Goal: Find contact information: Find contact information

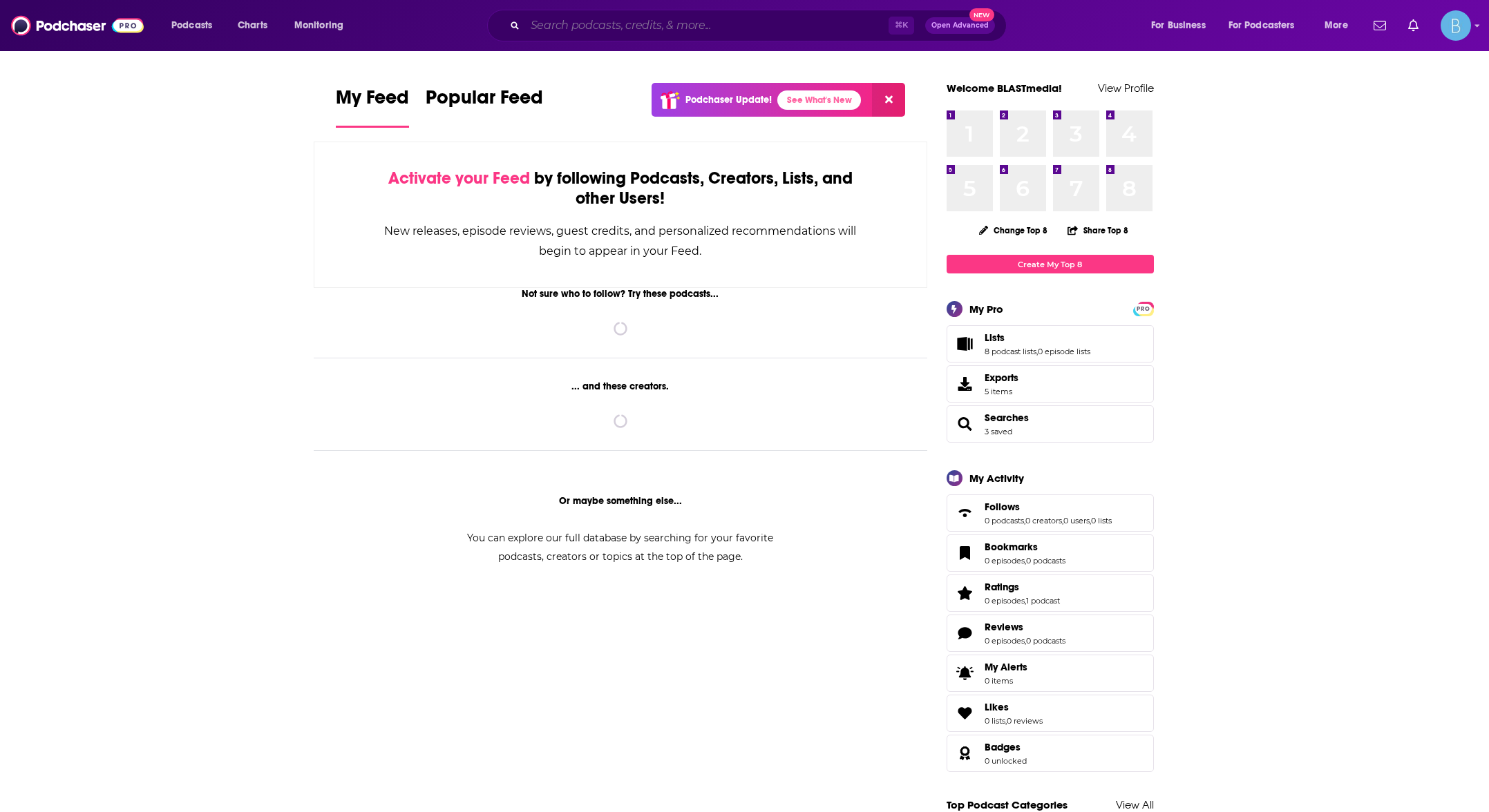
click at [758, 19] on input "Search podcasts, credits, & more..." at bounding box center [707, 25] width 363 height 22
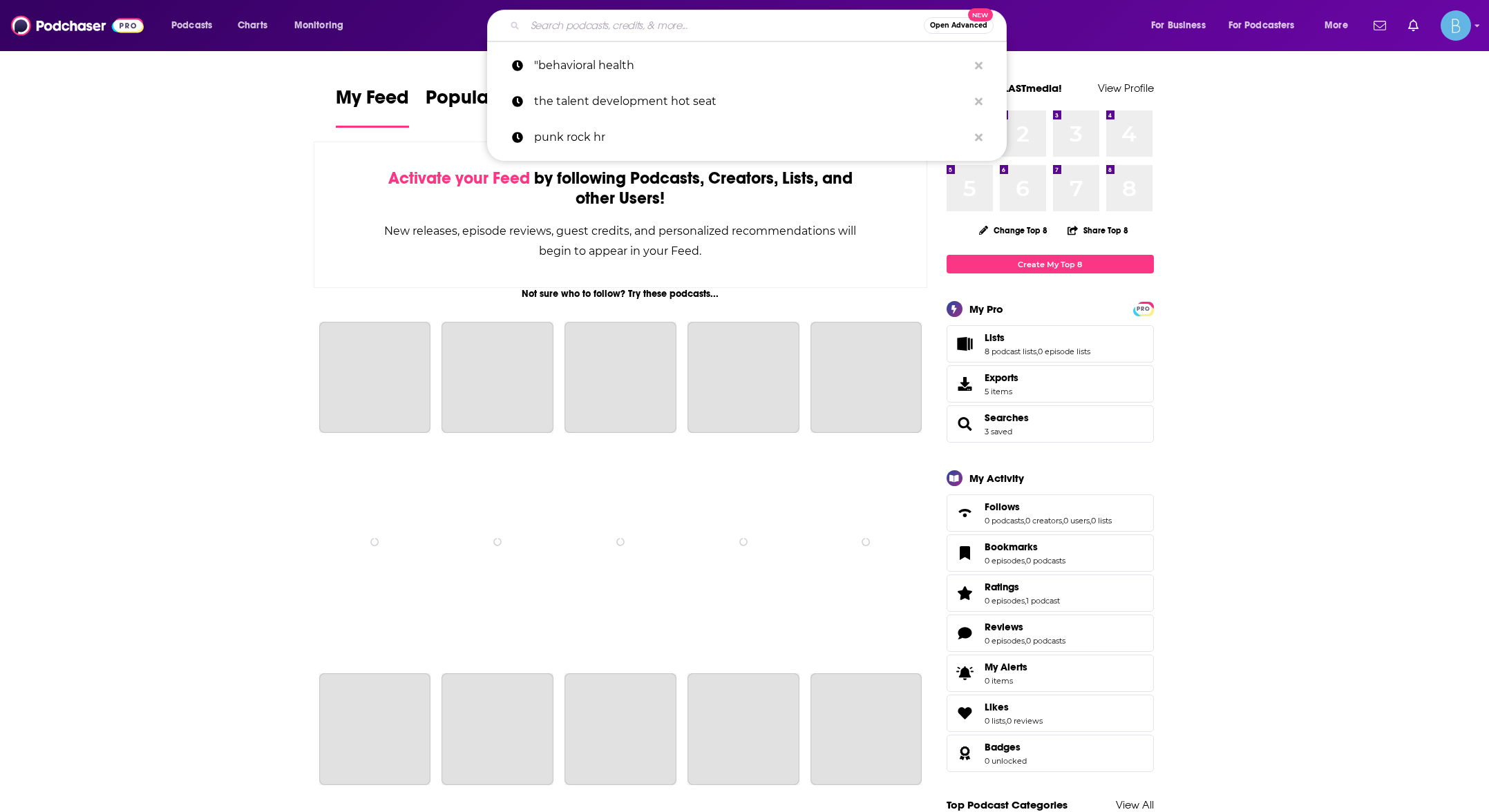
paste input "The HR Tech Spotlight"
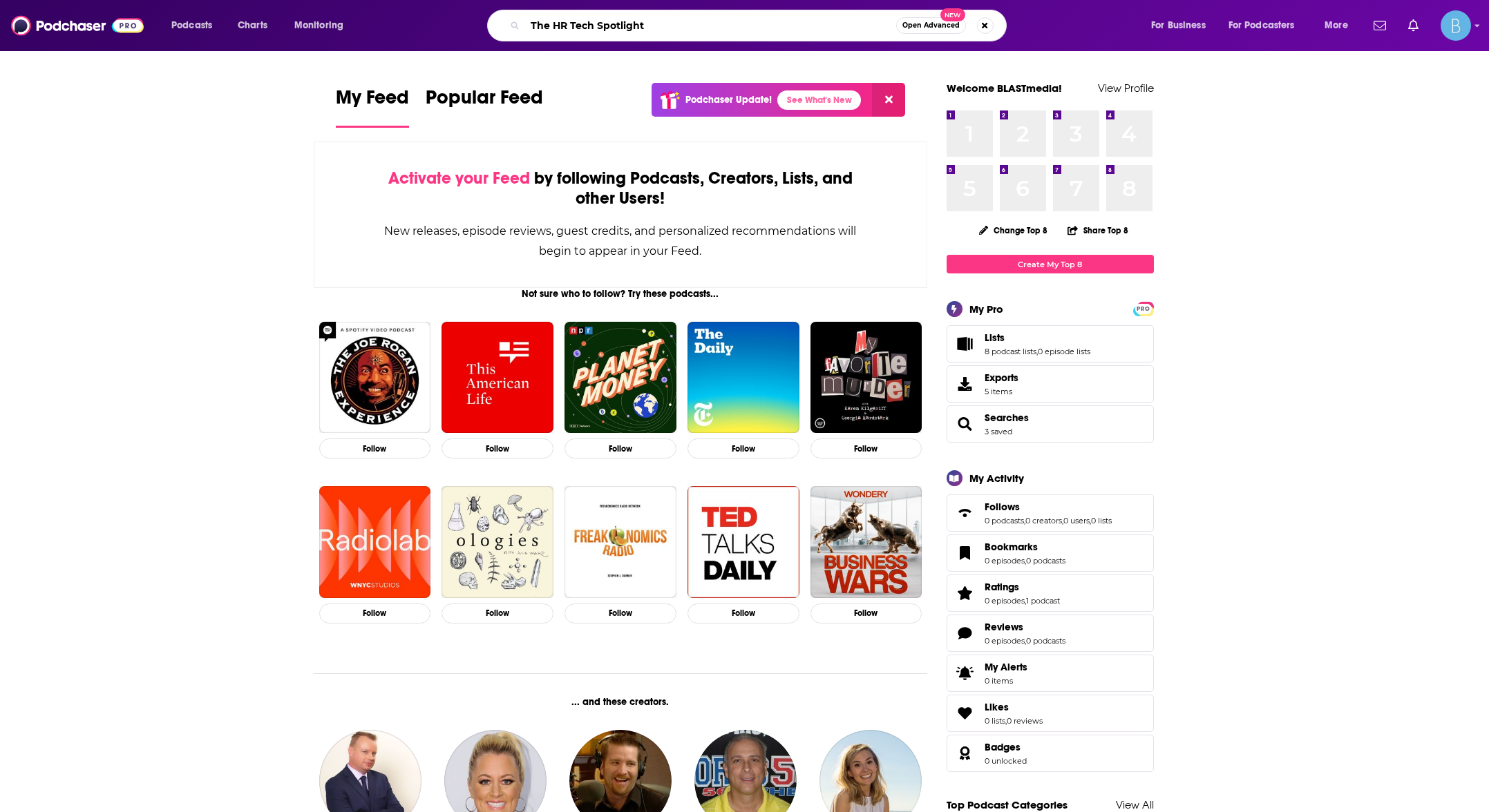
type input "The HR Tech Spotlight"
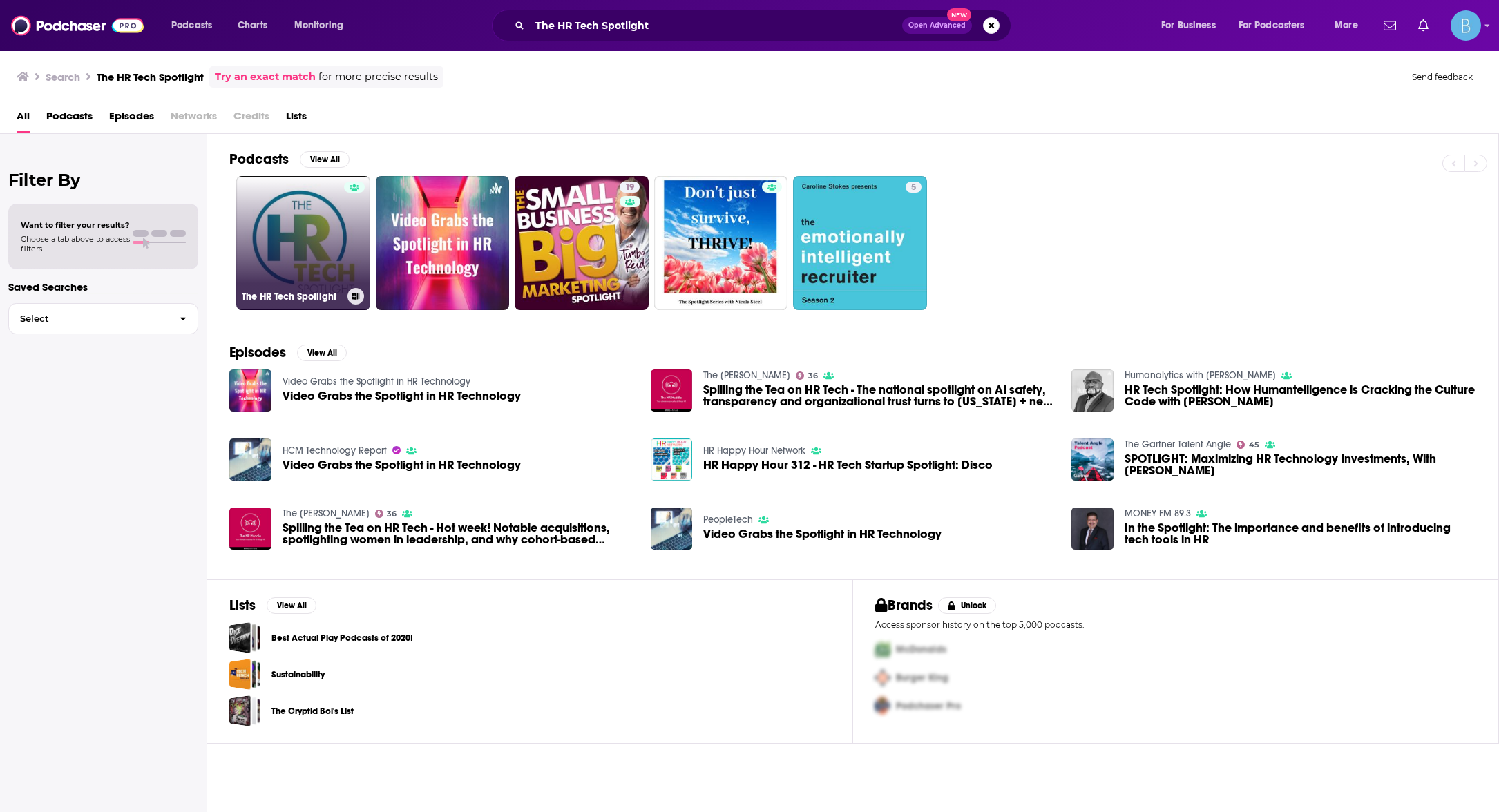
click at [254, 266] on link "The HR Tech Spotlight" at bounding box center [303, 243] width 134 height 134
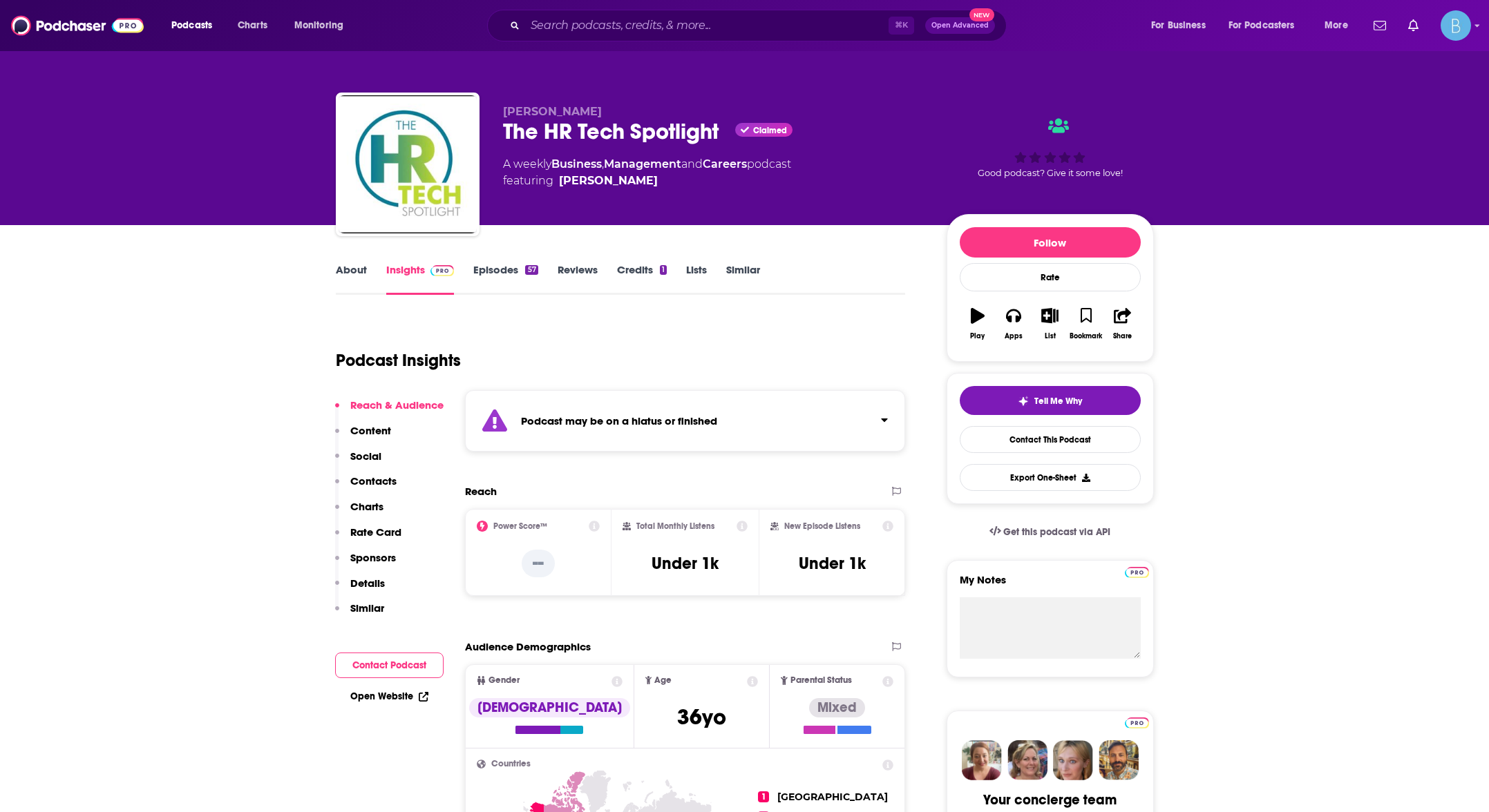
click at [497, 268] on link "Episodes 57" at bounding box center [505, 279] width 64 height 32
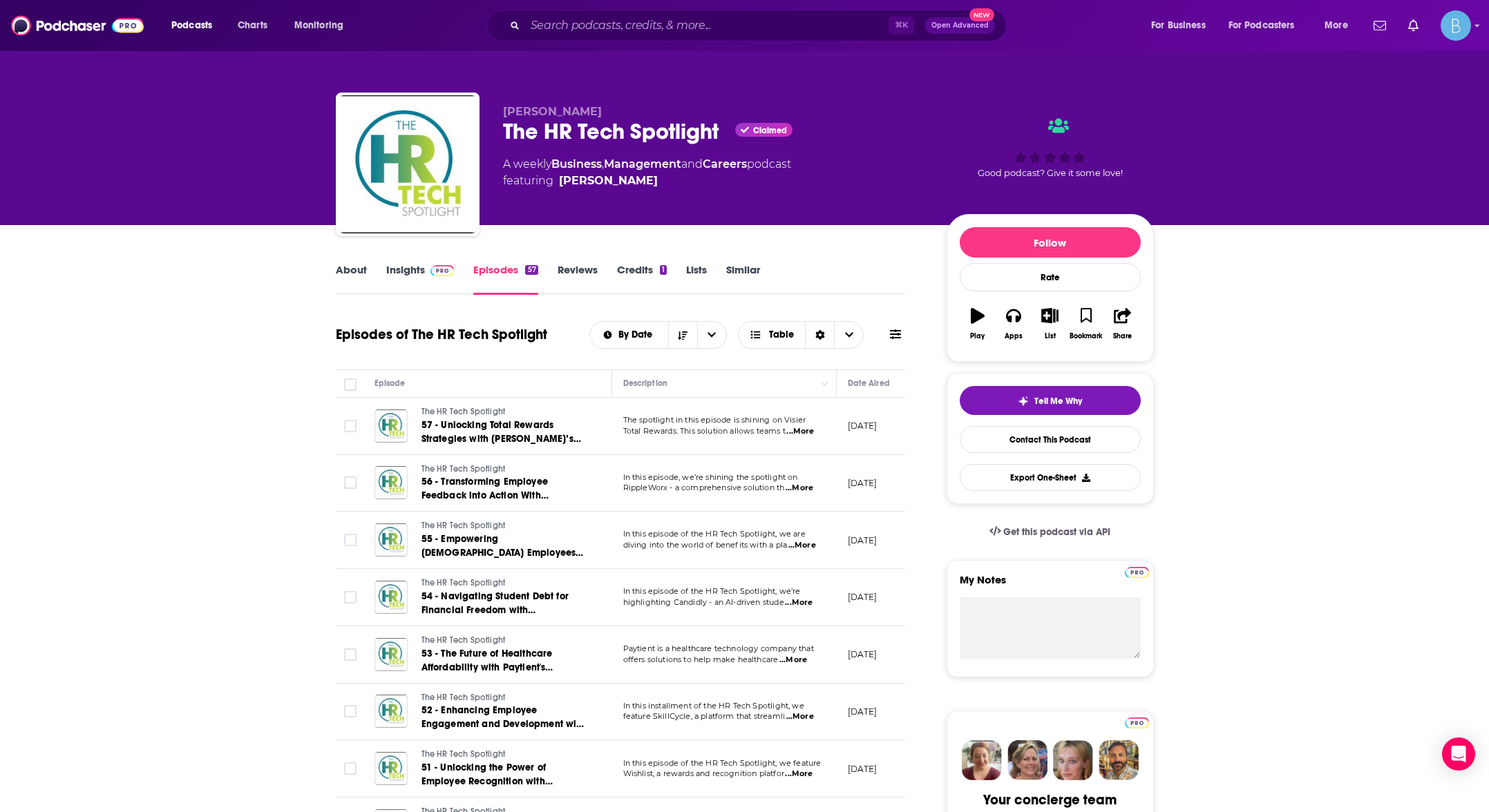
drag, startPoint x: 672, startPoint y: 180, endPoint x: 653, endPoint y: 184, distance: 19.4
click at [653, 184] on span "featuring [PERSON_NAME]" at bounding box center [647, 180] width 288 height 17
copy span "[PERSON_NAME]"
click at [409, 267] on link "Insights" at bounding box center [421, 279] width 68 height 32
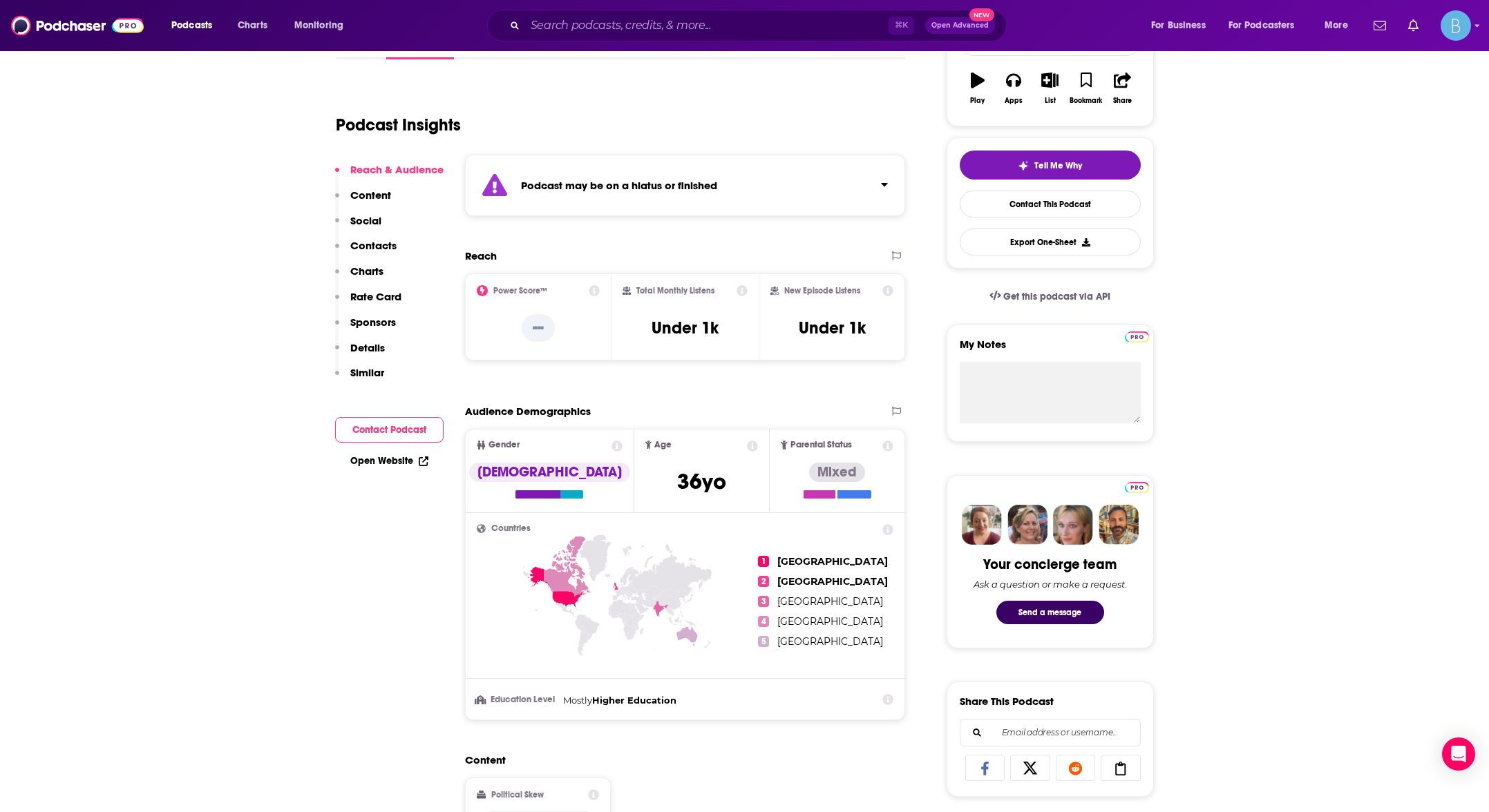
click at [388, 432] on button "Contact Podcast" at bounding box center [390, 430] width 108 height 25
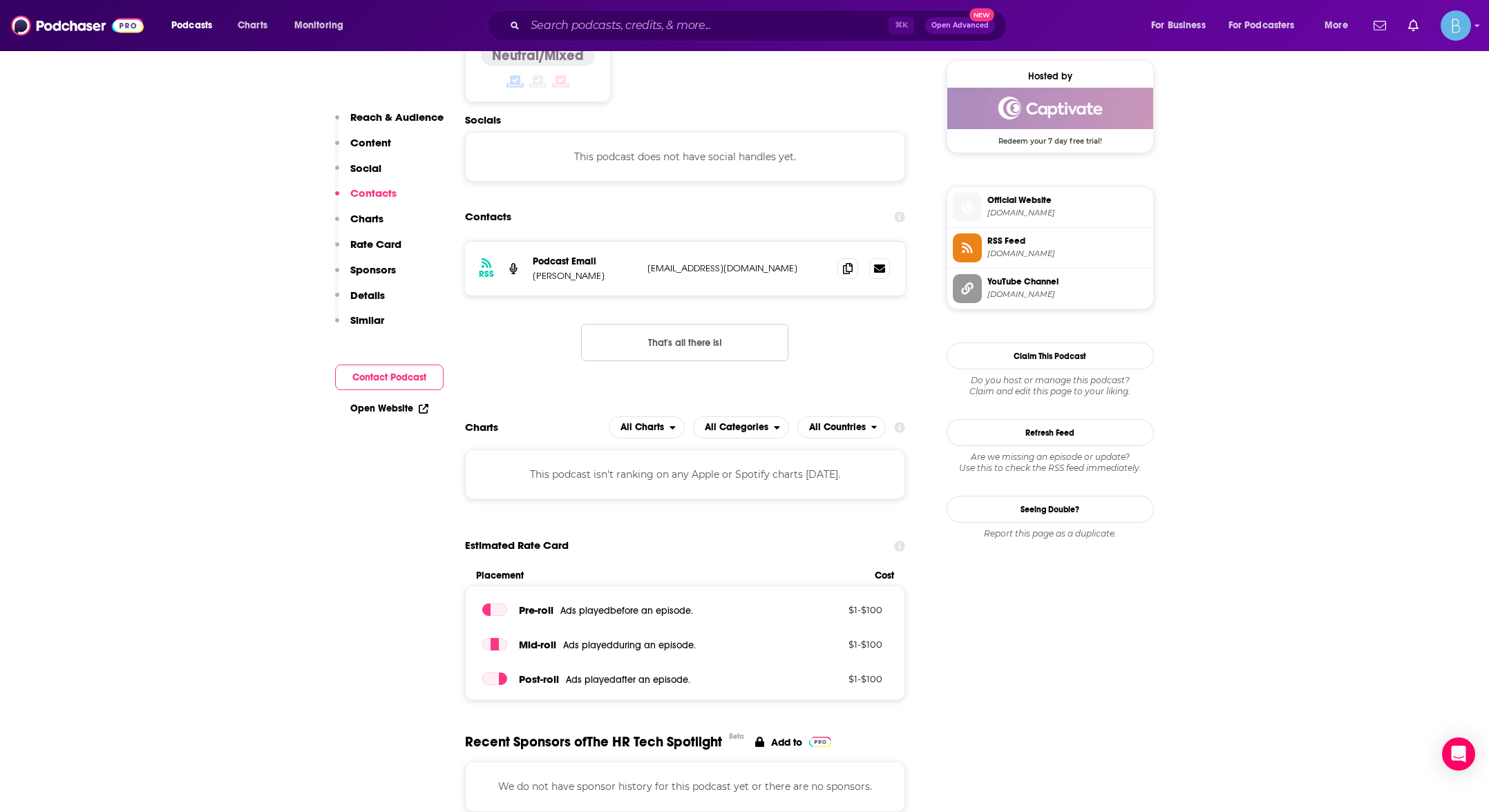
scroll to position [1013, 0]
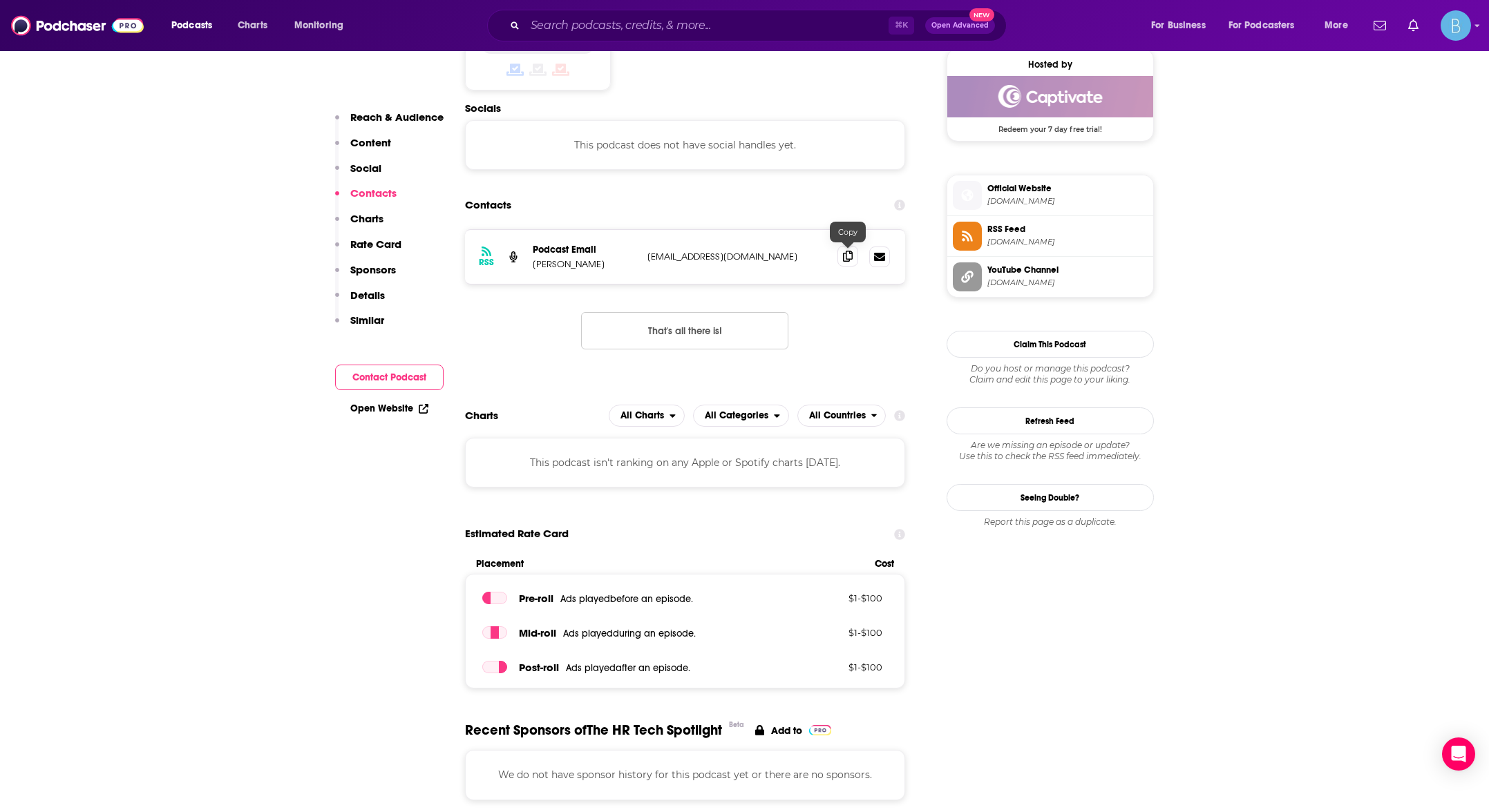
click at [844, 261] on icon at bounding box center [847, 256] width 10 height 11
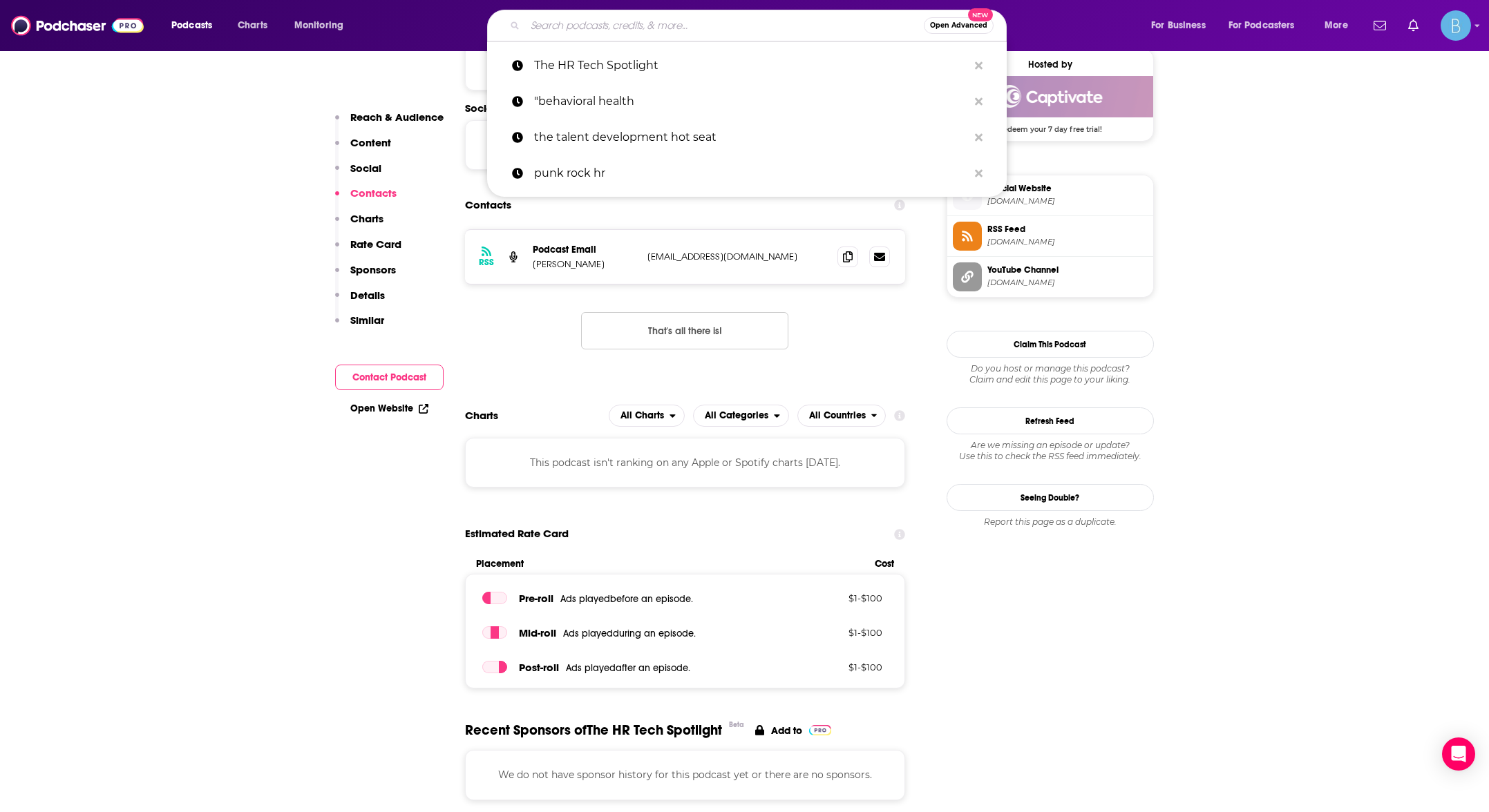
click at [583, 25] on input "Search podcasts, credits, & more..." at bounding box center [724, 25] width 398 height 22
paste input "HR Tech Talks"
type input "HR Tech Talks"
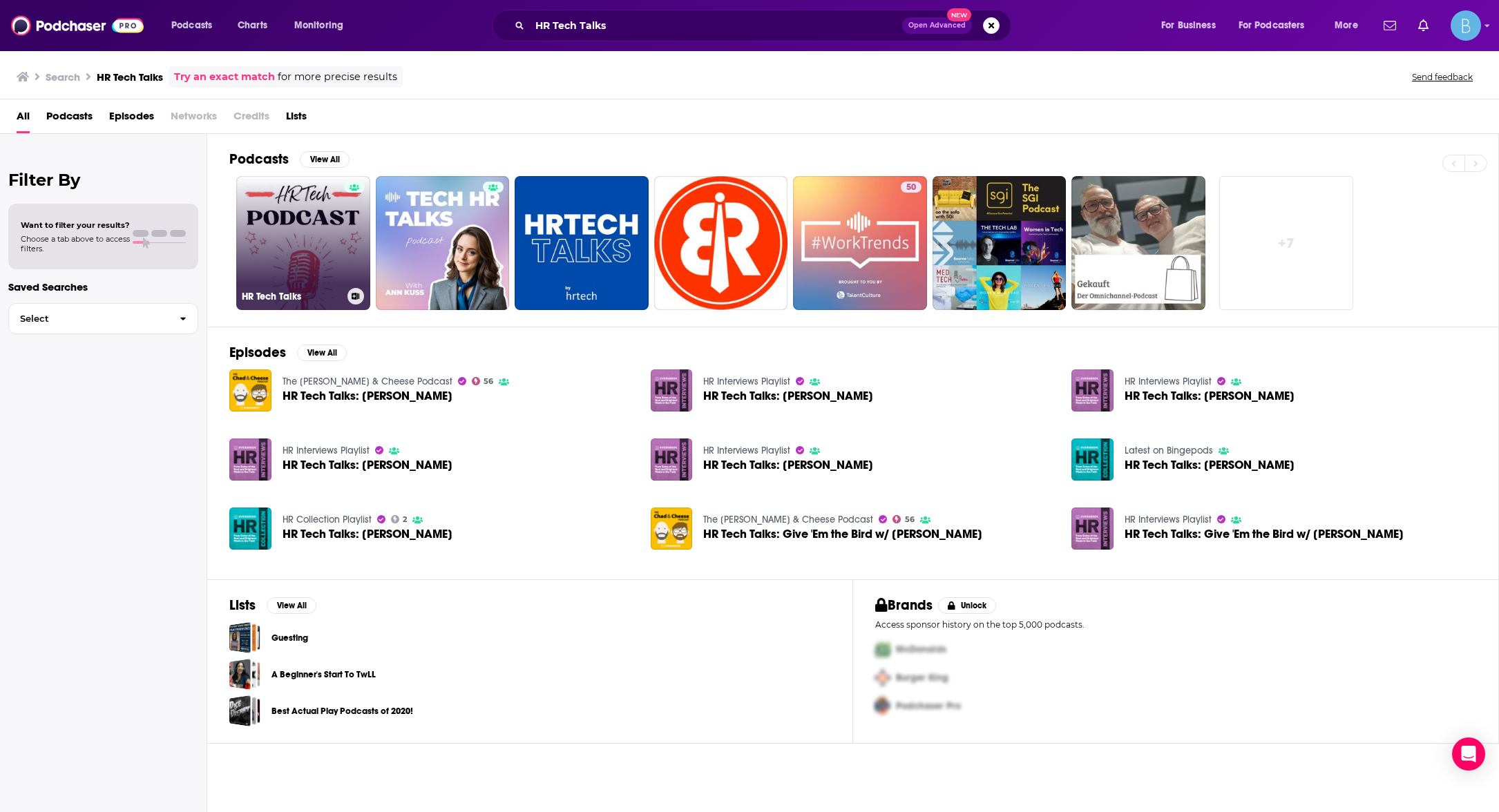
click at [295, 240] on link "HR Tech Talks" at bounding box center [303, 243] width 134 height 134
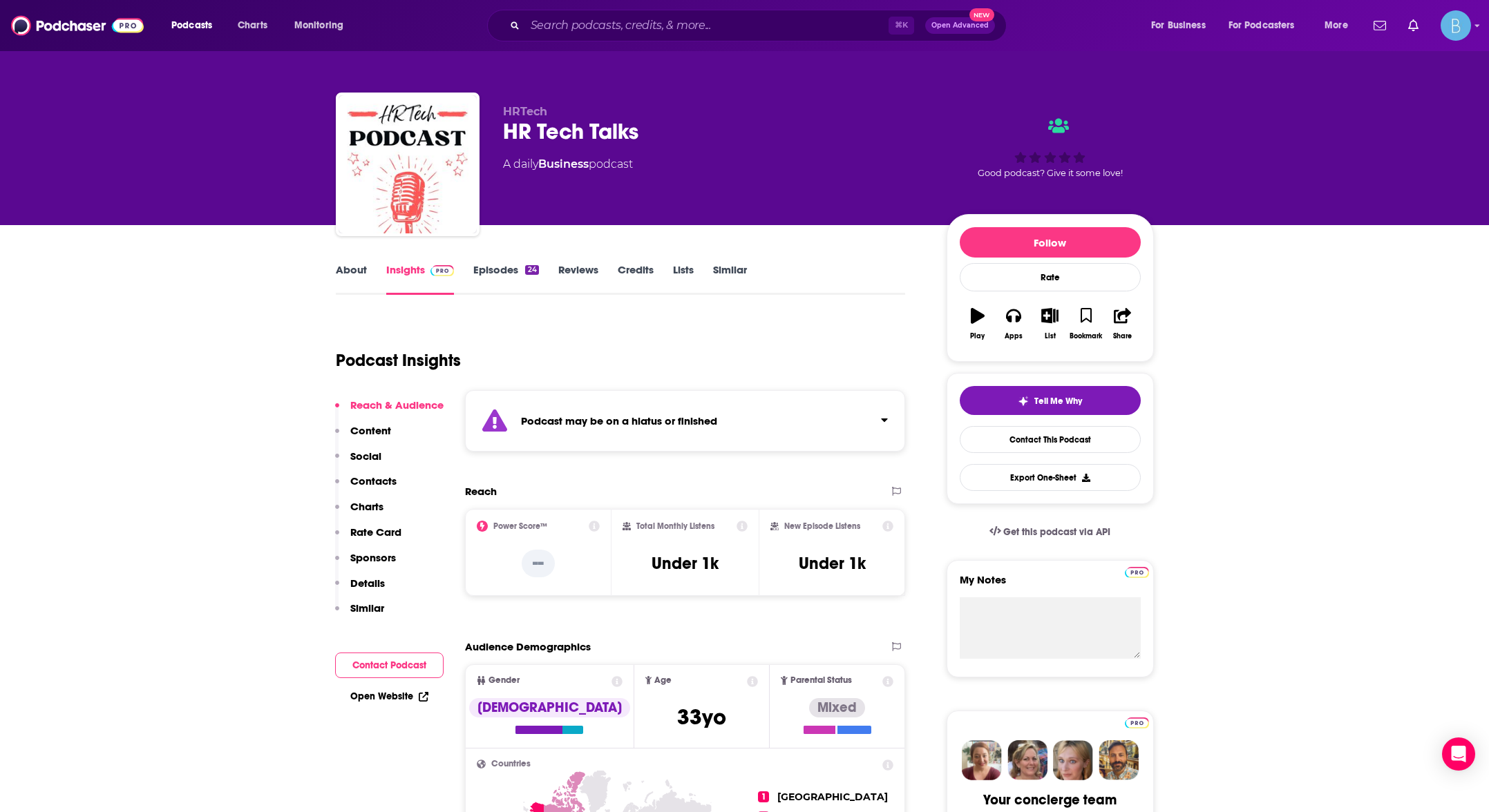
click at [506, 276] on link "Episodes 24" at bounding box center [506, 279] width 65 height 32
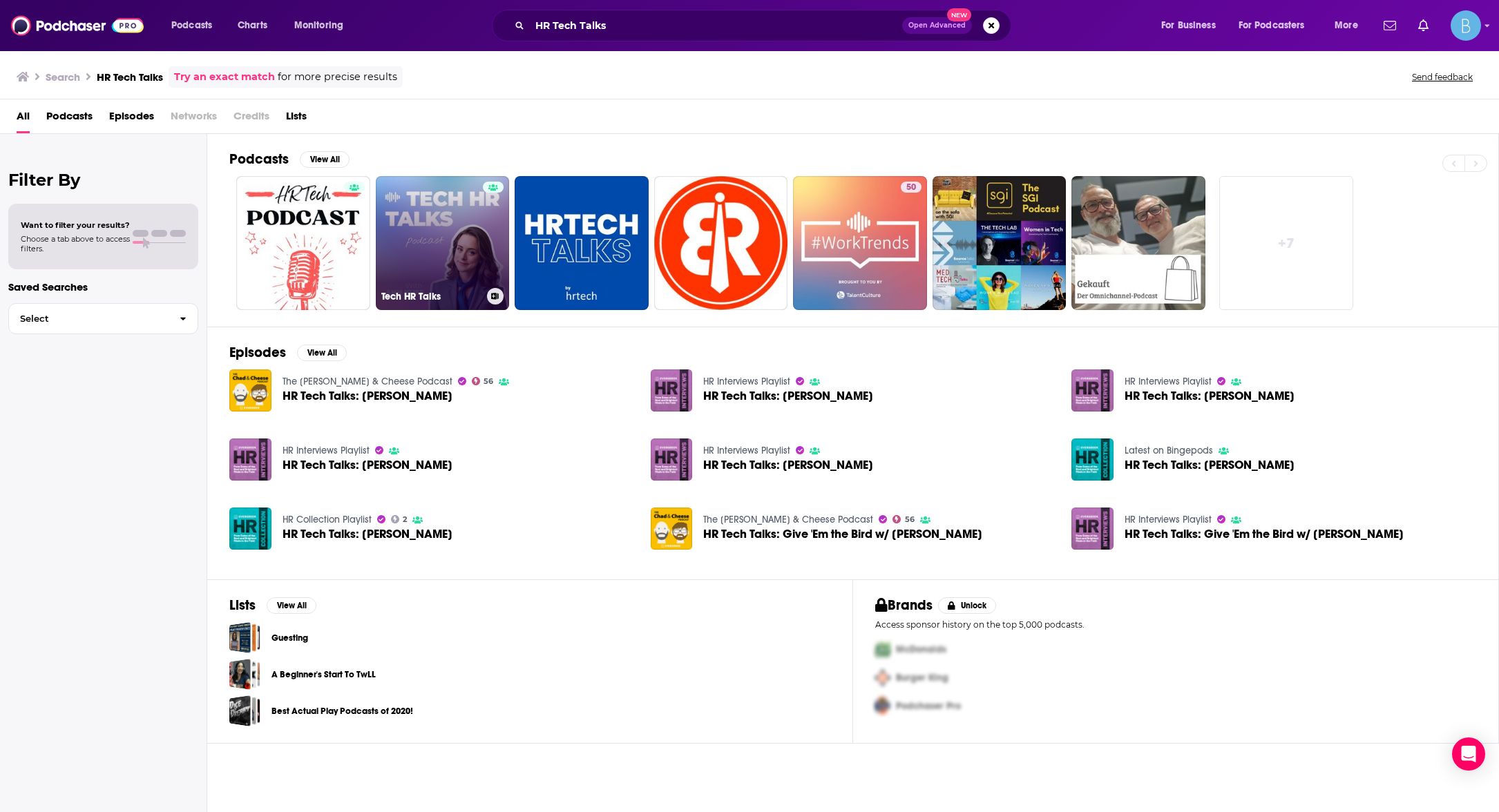
click at [424, 230] on link "Tech HR Talks" at bounding box center [443, 243] width 134 height 134
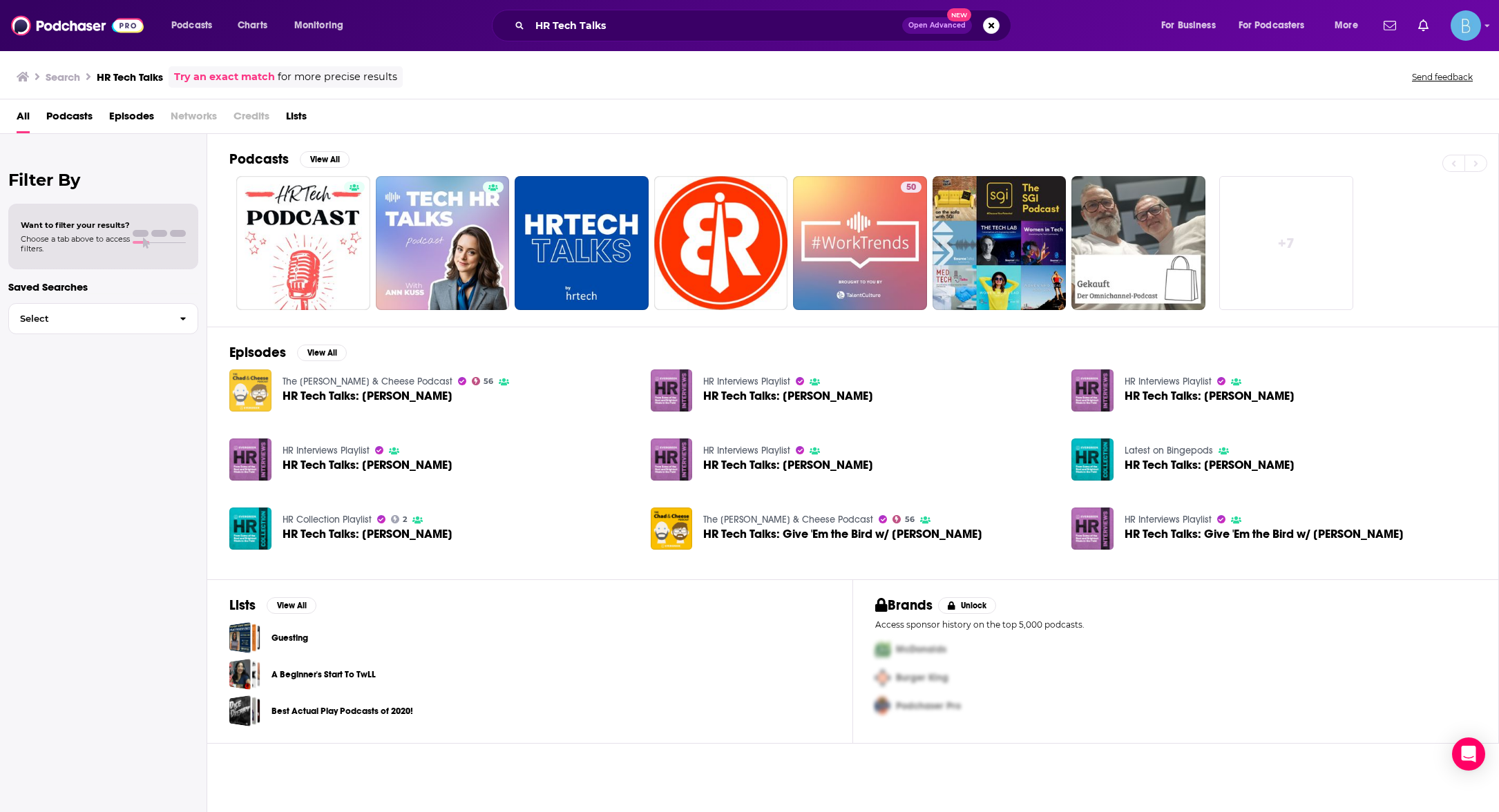
click at [247, 388] on img "HR Tech Talks: Rebecca Carr" at bounding box center [250, 390] width 42 height 42
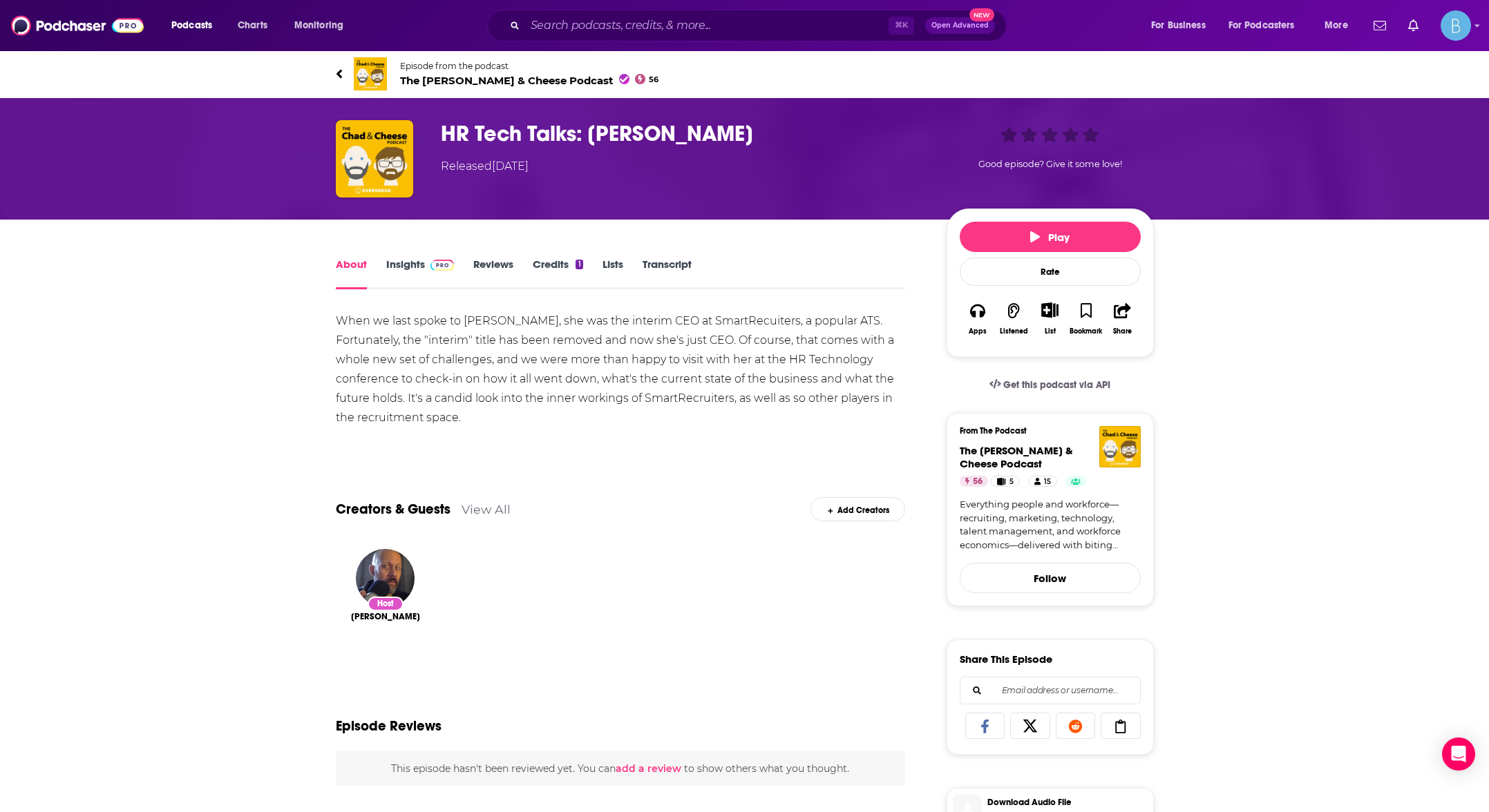
click at [403, 267] on link "Insights" at bounding box center [421, 273] width 68 height 32
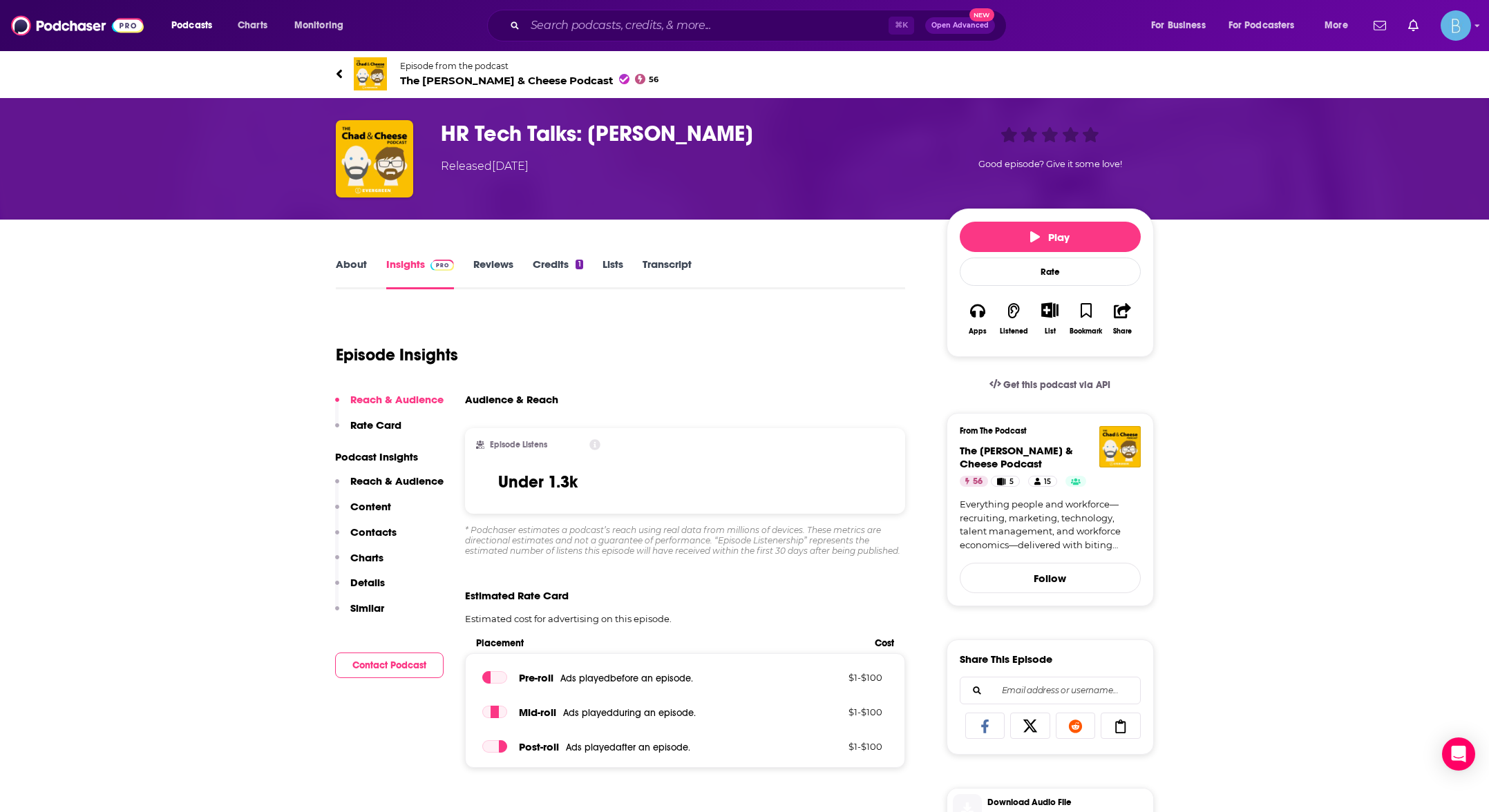
click at [427, 81] on span "The [PERSON_NAME] & Cheese Podcast 56" at bounding box center [529, 80] width 259 height 14
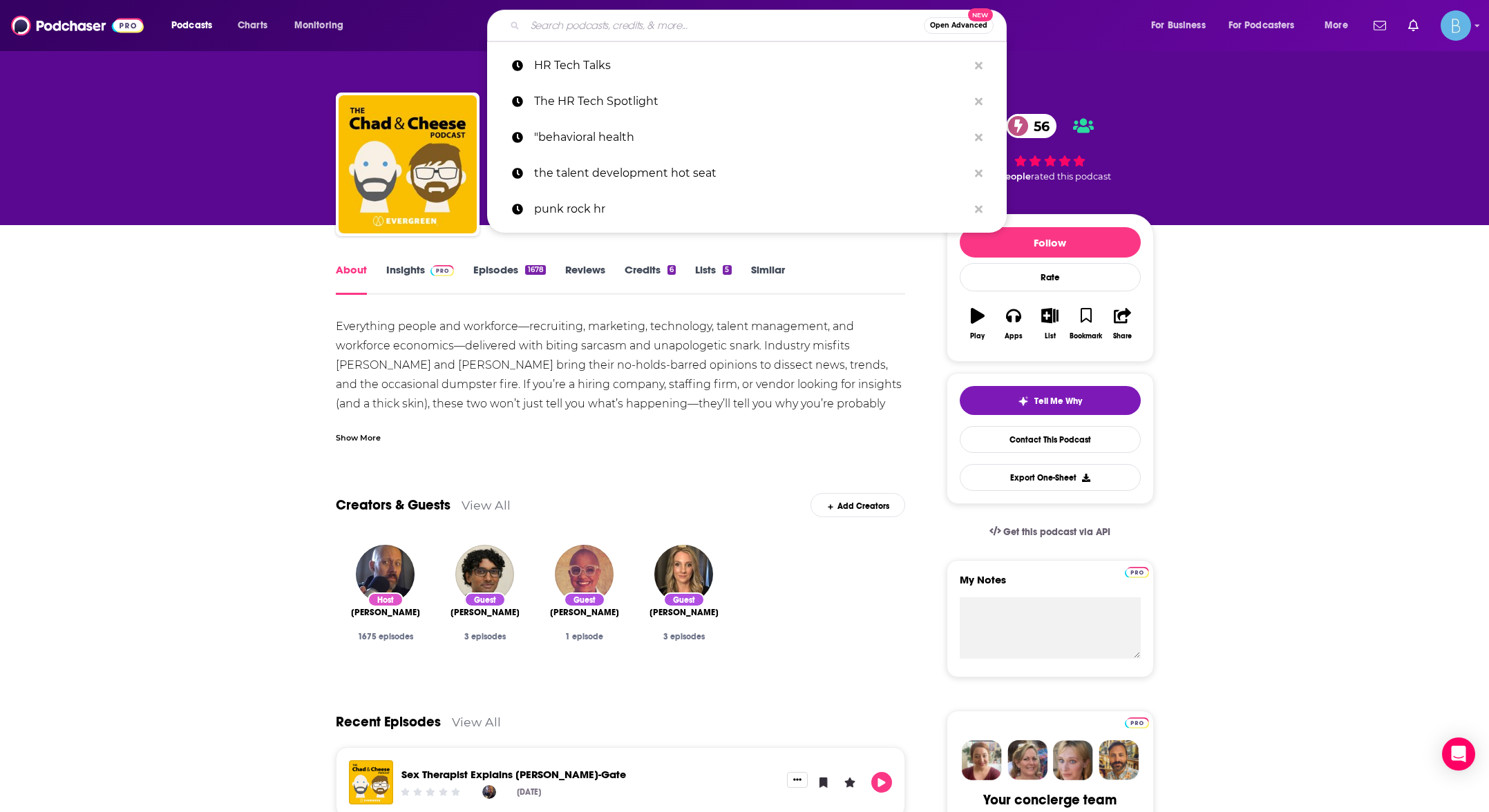
paste input "The HR Tech Scale-Up Show"
type input "The HR Tech Scale-Up Show"
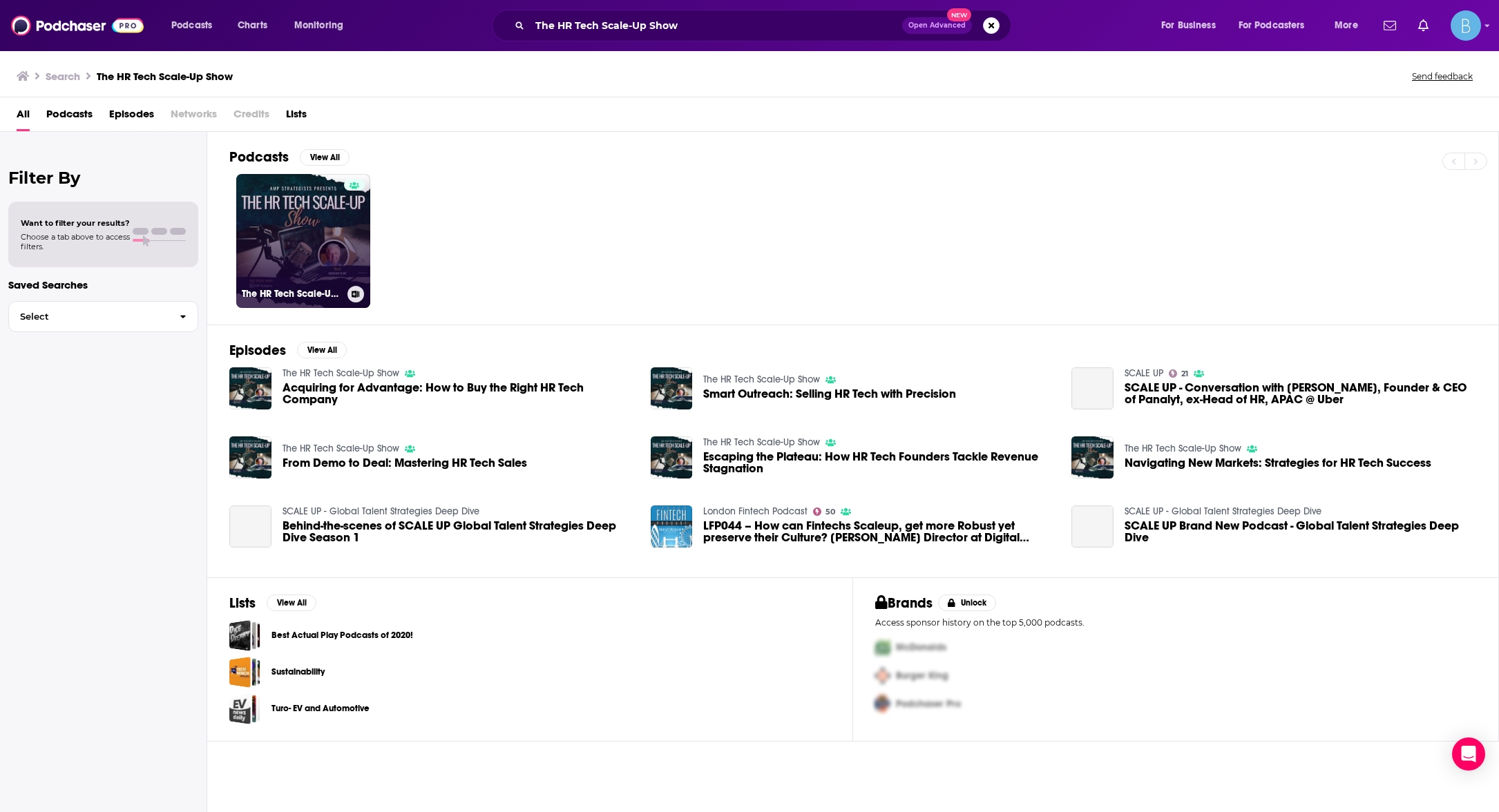
click at [292, 223] on link "The HR Tech Scale-Up Show" at bounding box center [303, 241] width 134 height 134
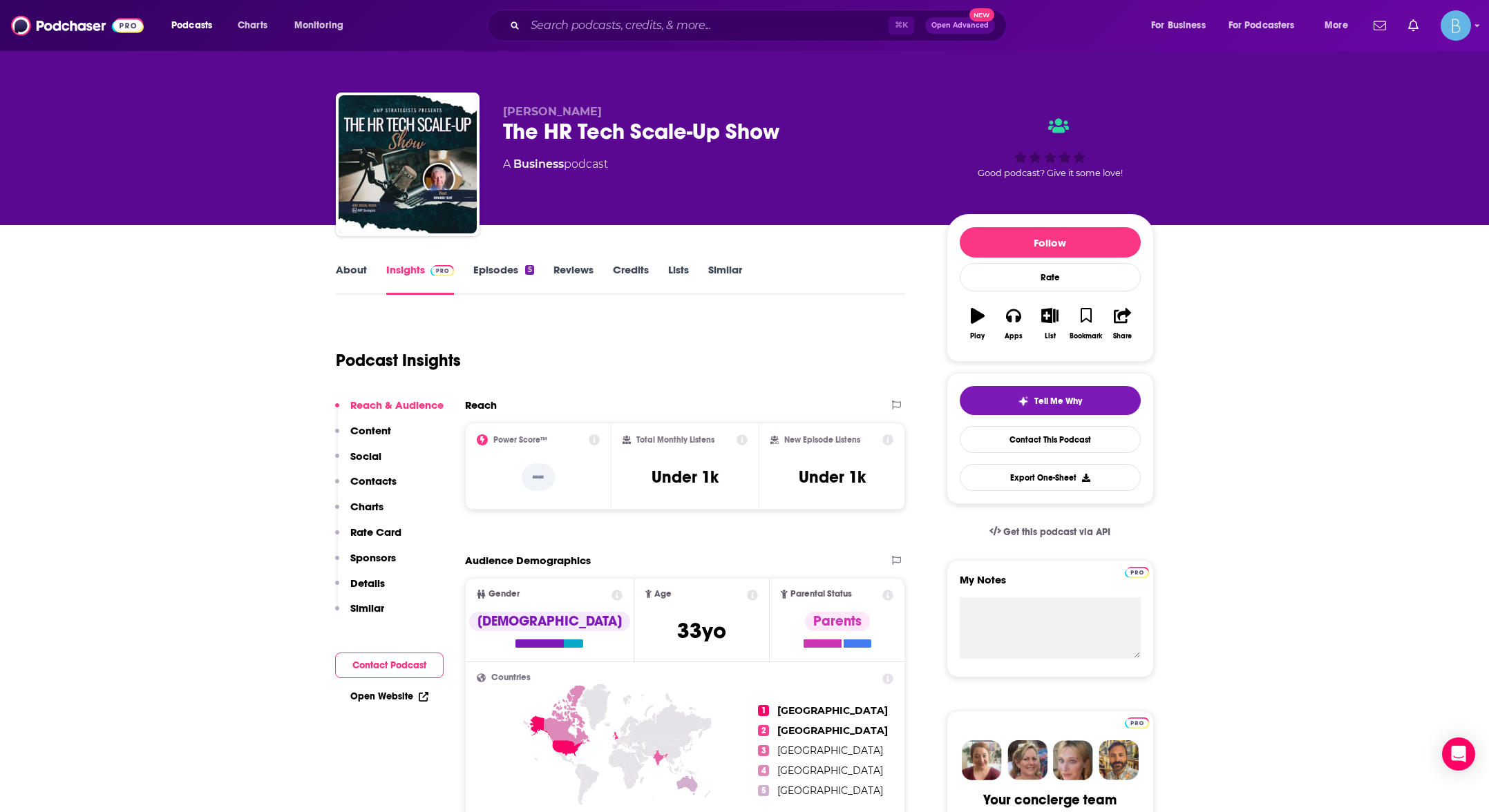
click at [496, 277] on link "Episodes 5" at bounding box center [503, 279] width 60 height 32
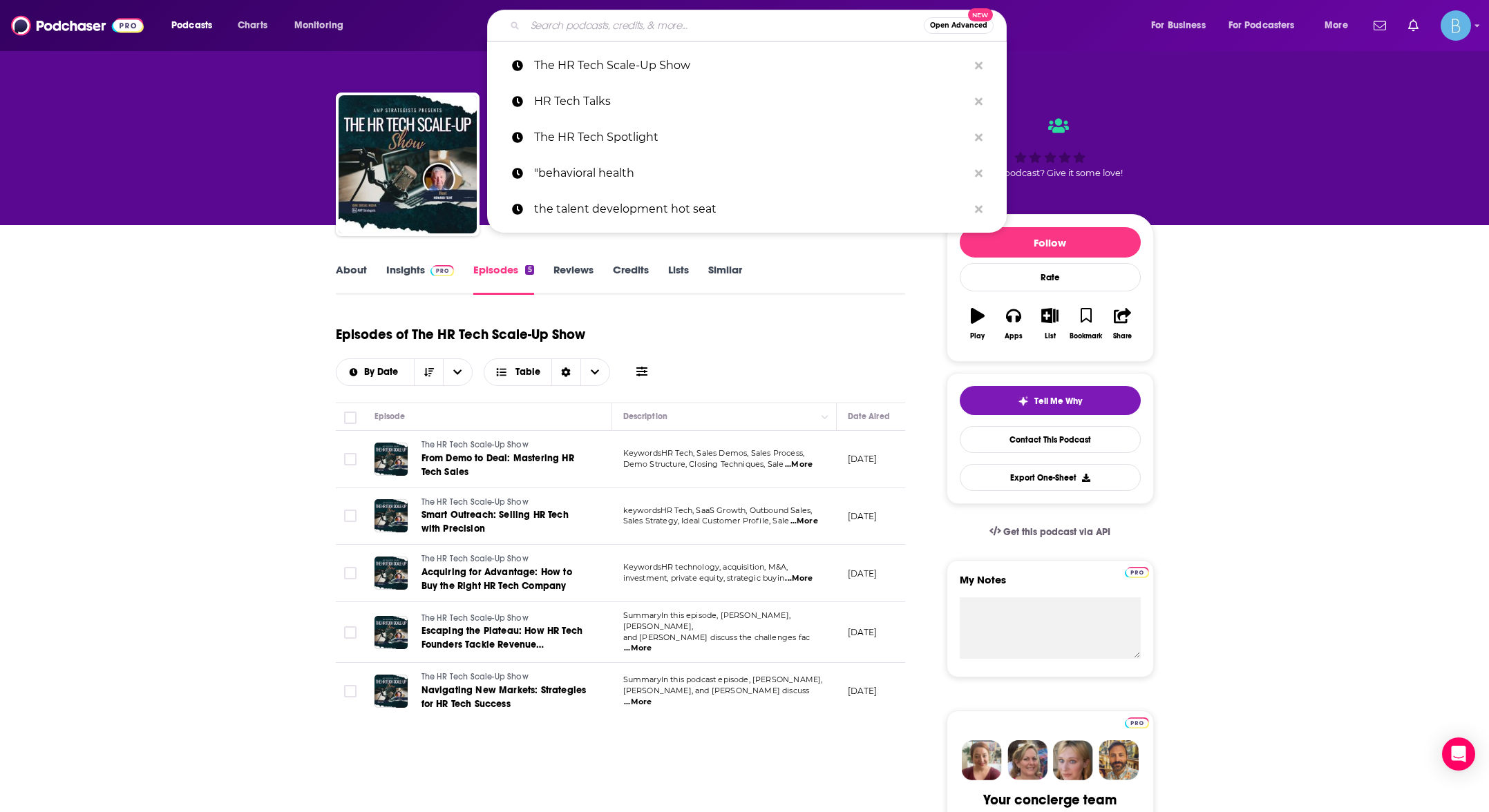
click at [595, 34] on input "Search podcasts, credits, & more..." at bounding box center [724, 25] width 398 height 22
paste input "HR Break Room"
type input "HR Break Room"
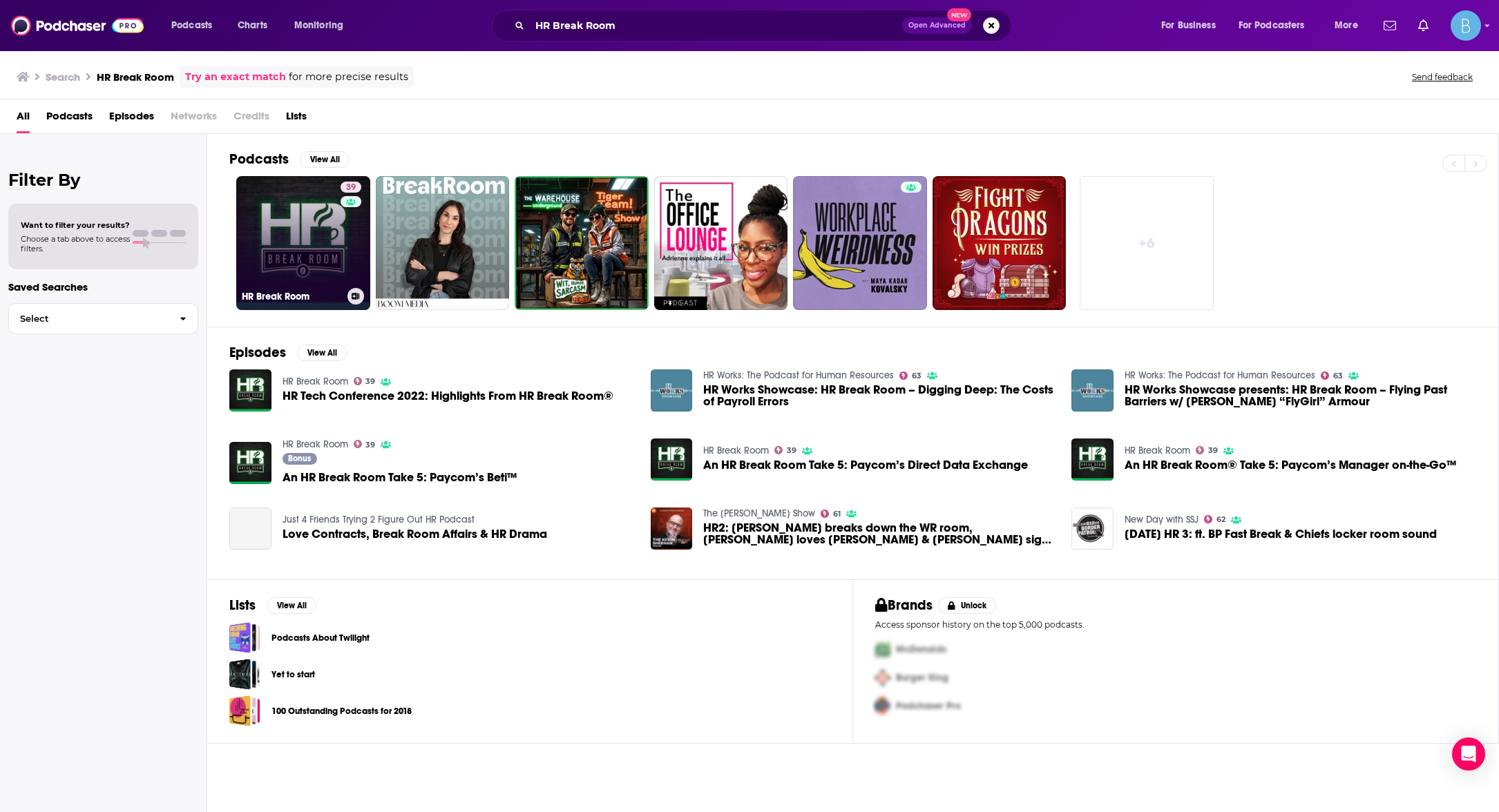
click at [305, 243] on link "39 HR Break Room" at bounding box center [303, 243] width 134 height 134
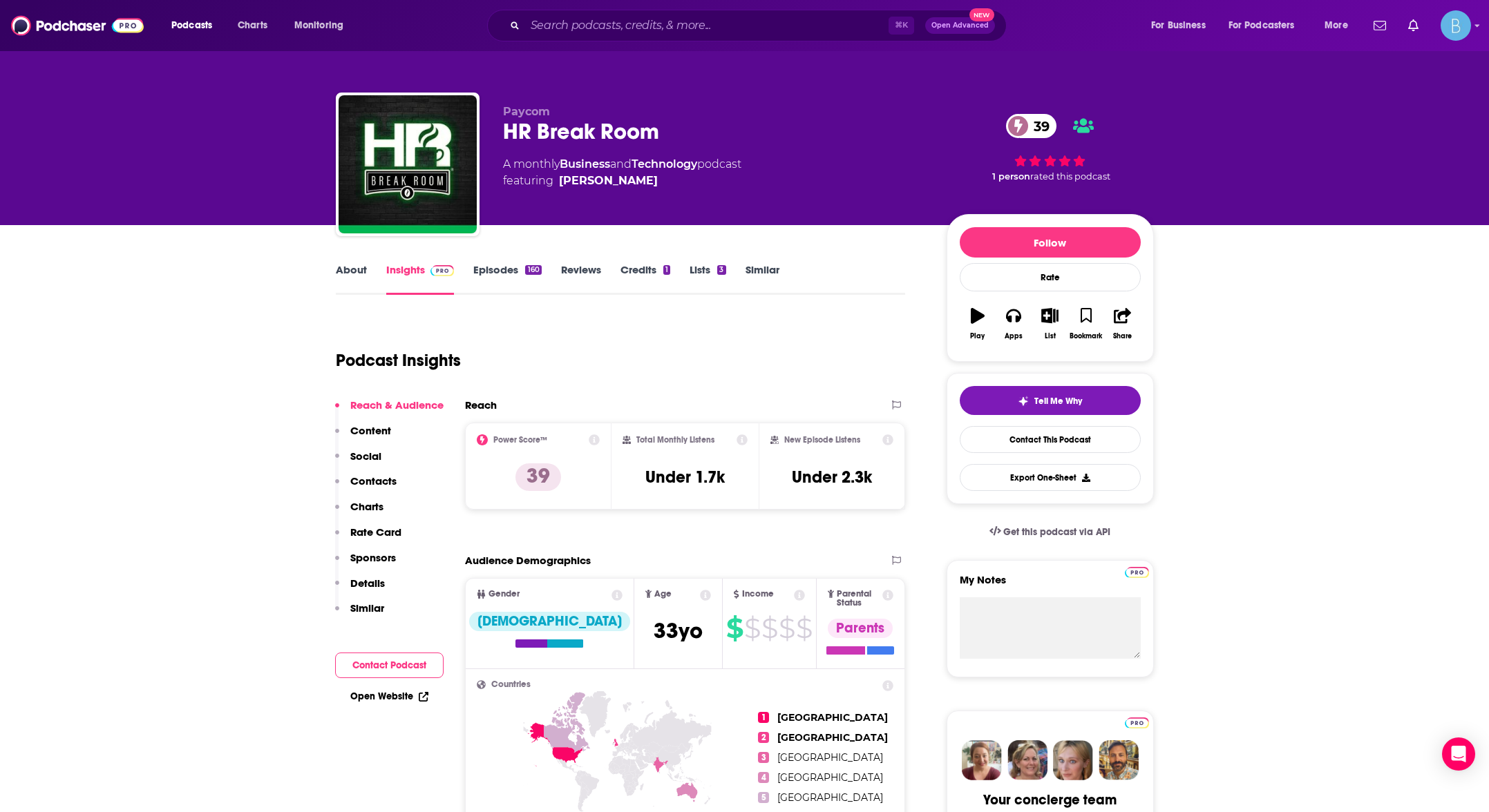
click at [382, 667] on button "Contact Podcast" at bounding box center [390, 665] width 108 height 25
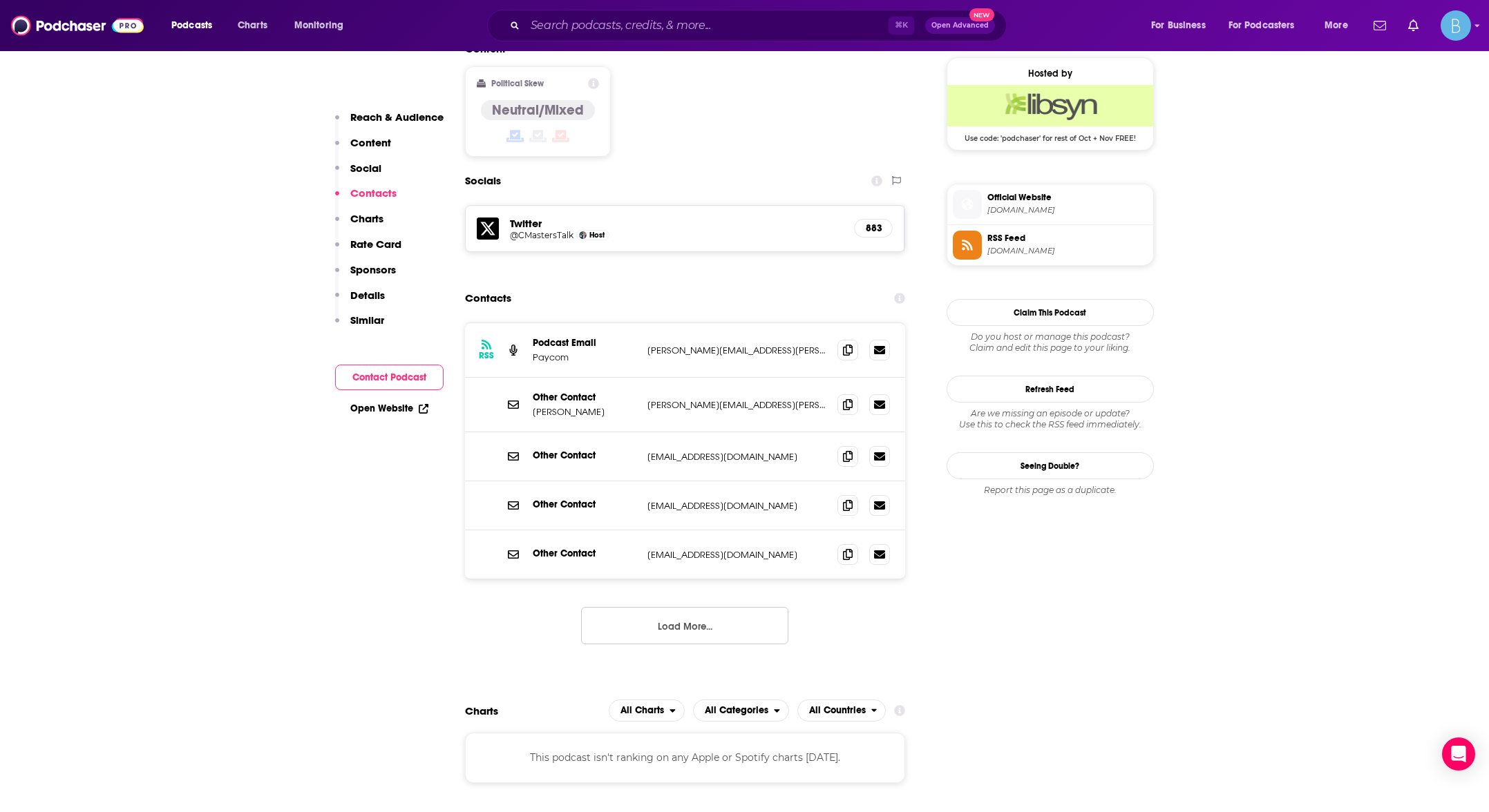
scroll to position [1121, 0]
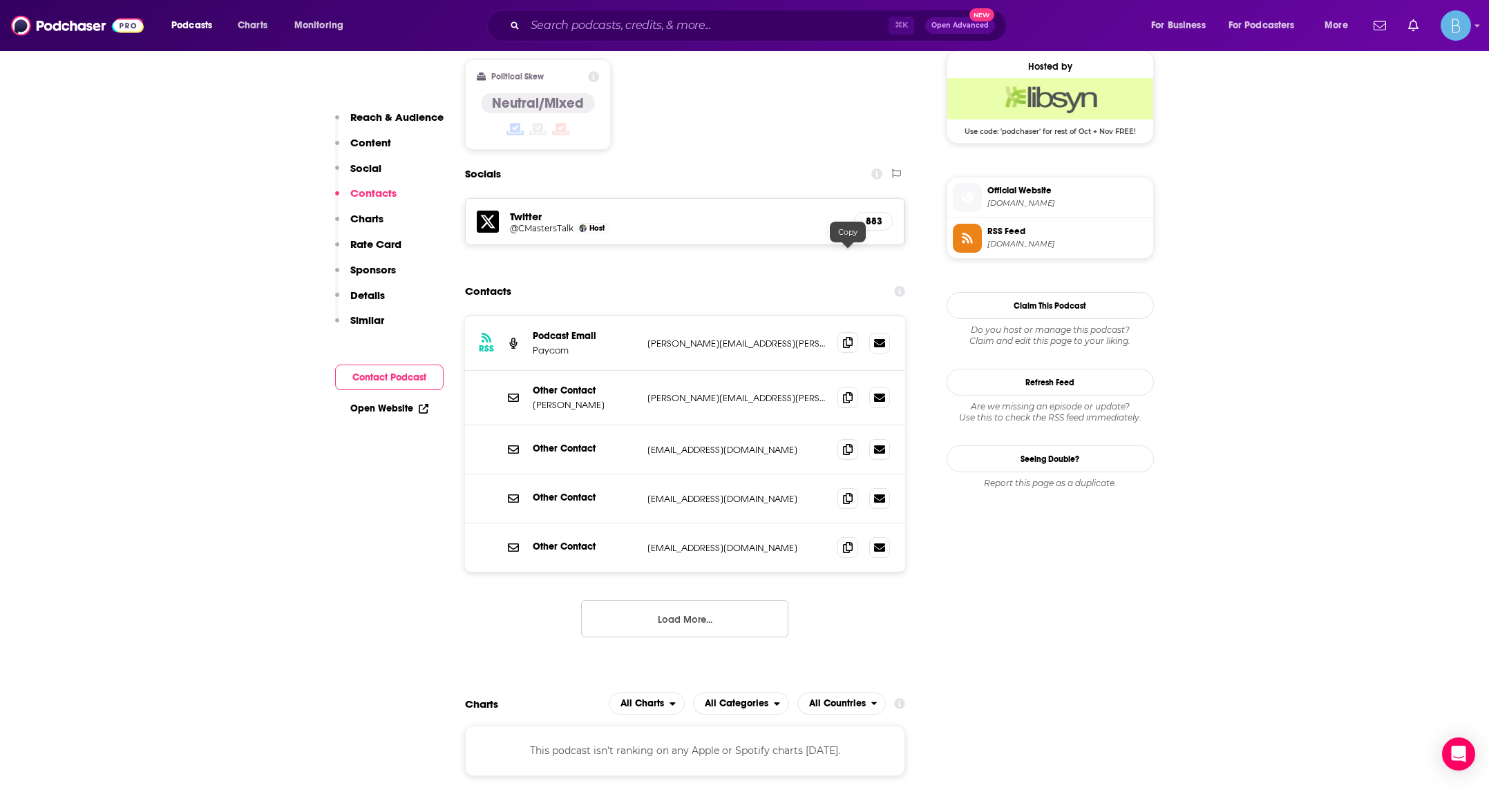
click at [849, 337] on icon at bounding box center [847, 342] width 10 height 11
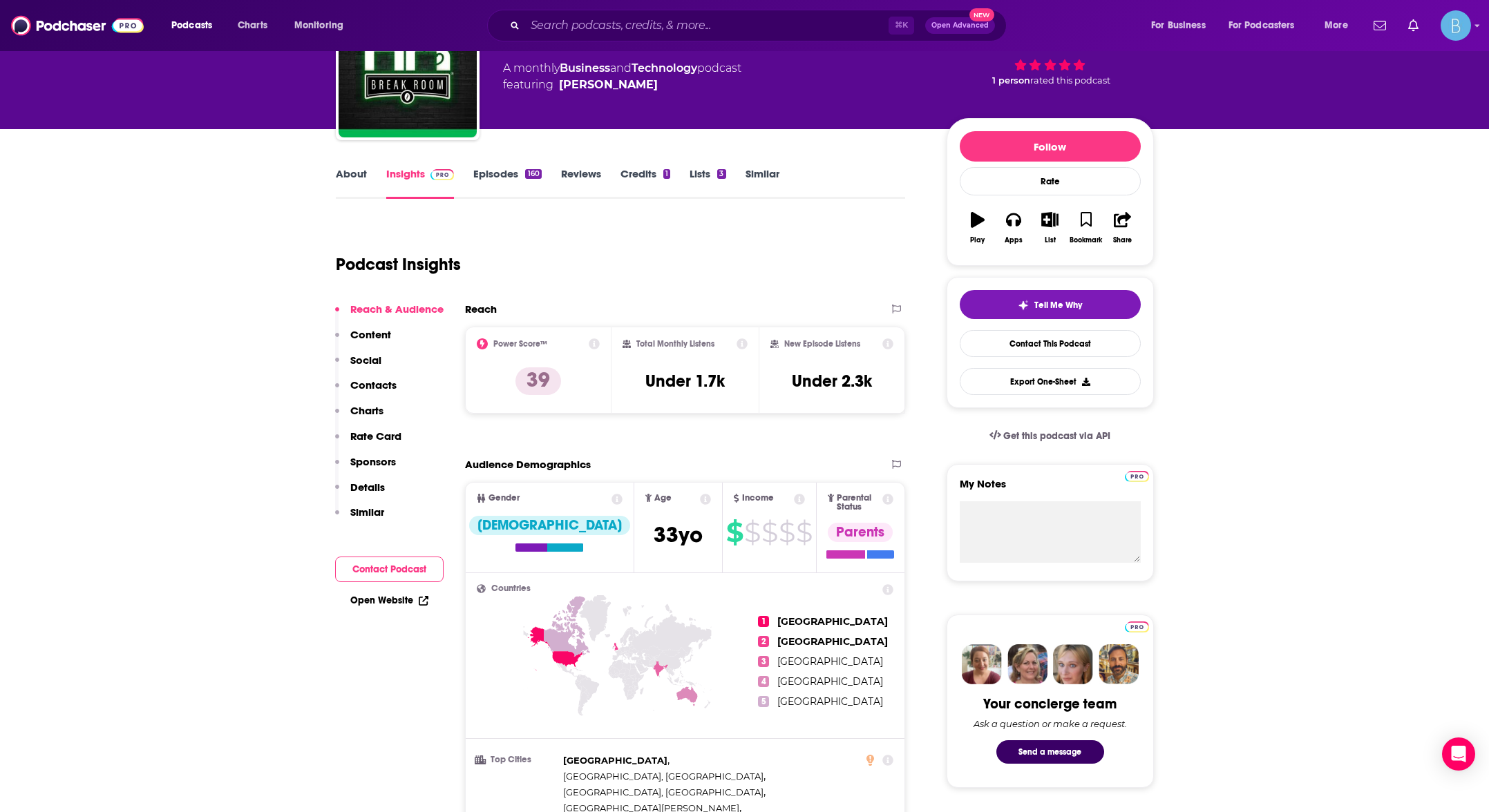
scroll to position [0, 0]
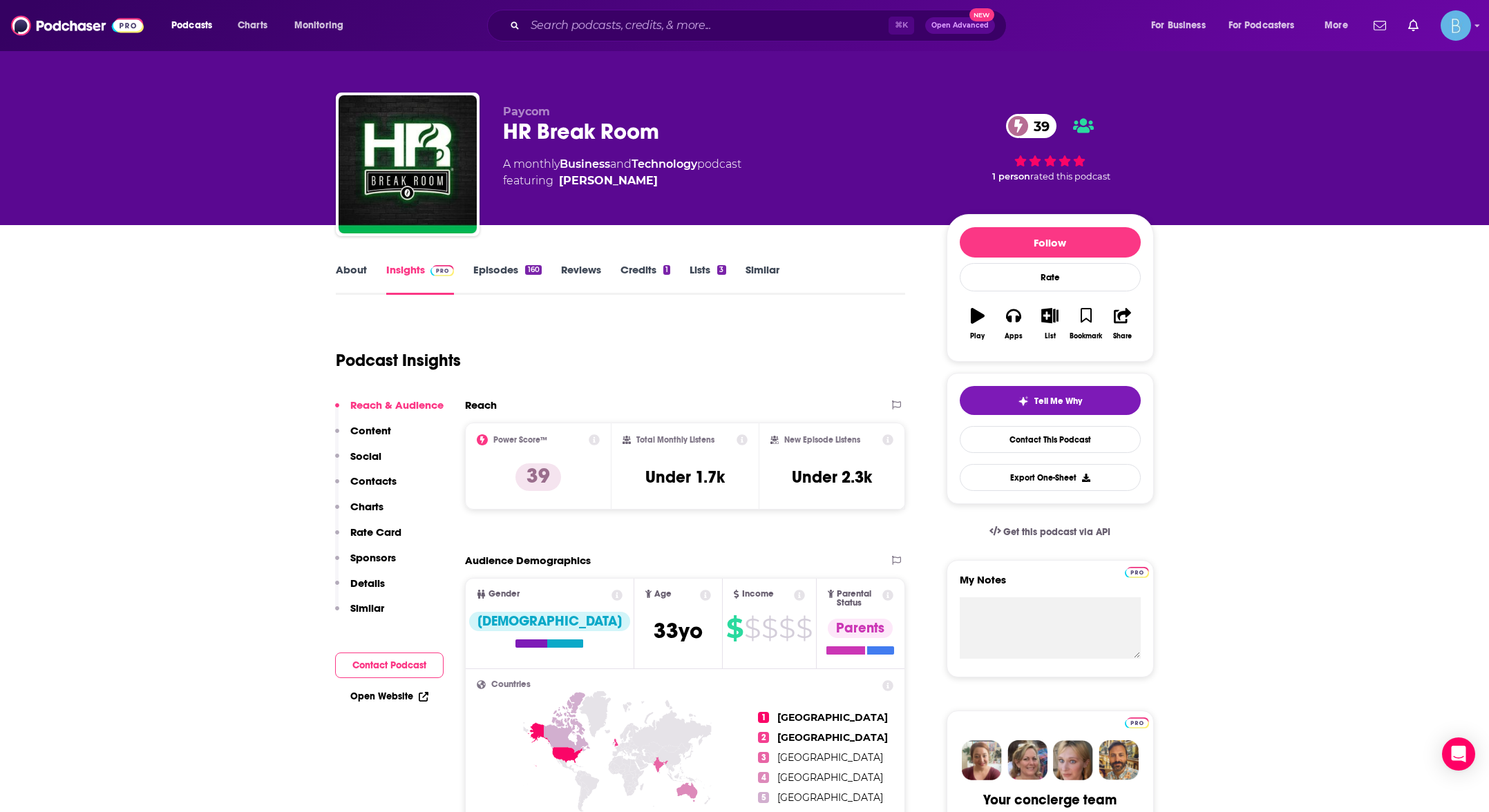
click at [356, 269] on link "About" at bounding box center [351, 279] width 31 height 32
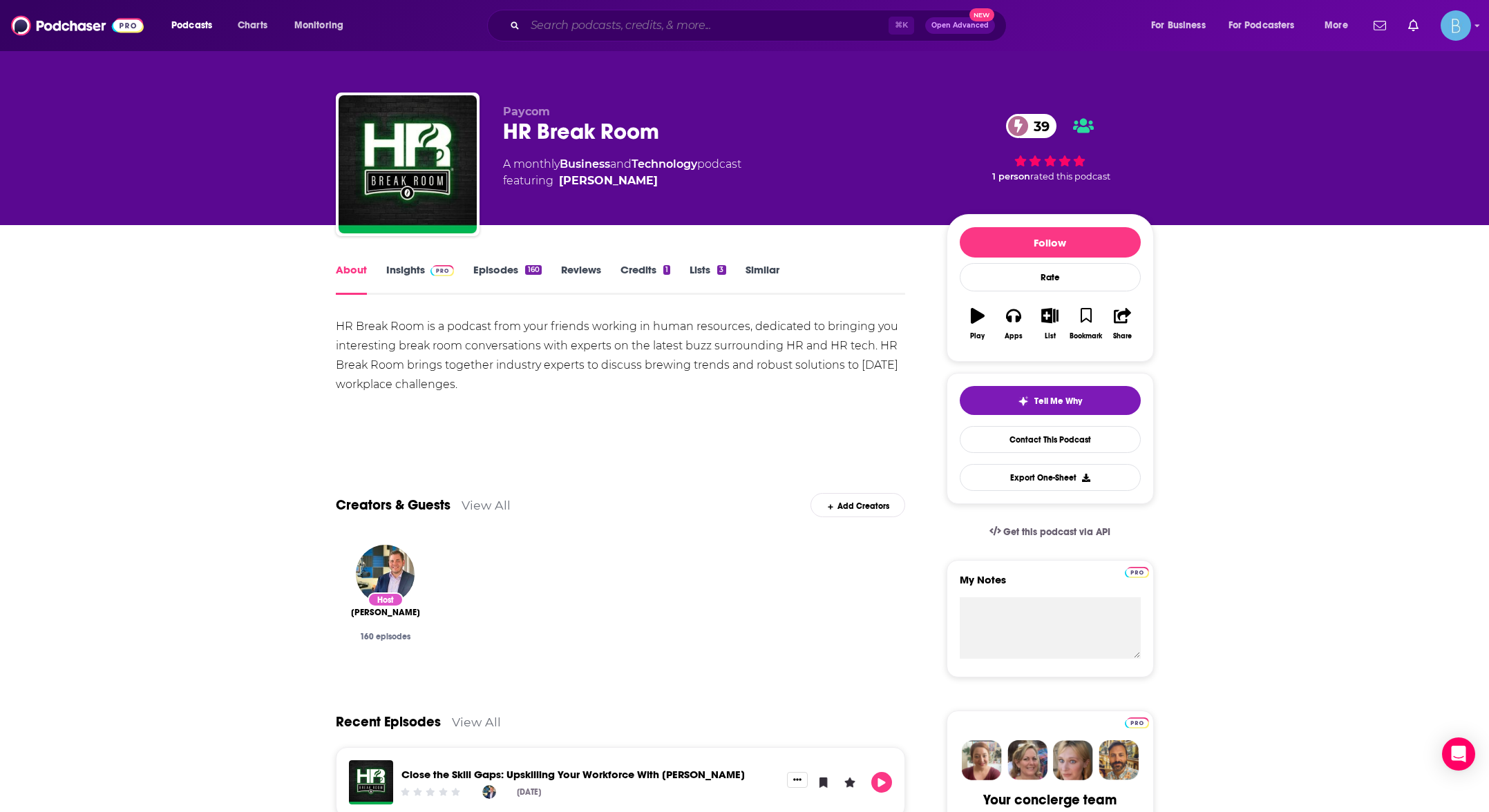
click at [681, 20] on input "Search podcasts, credits, & more..." at bounding box center [707, 25] width 363 height 22
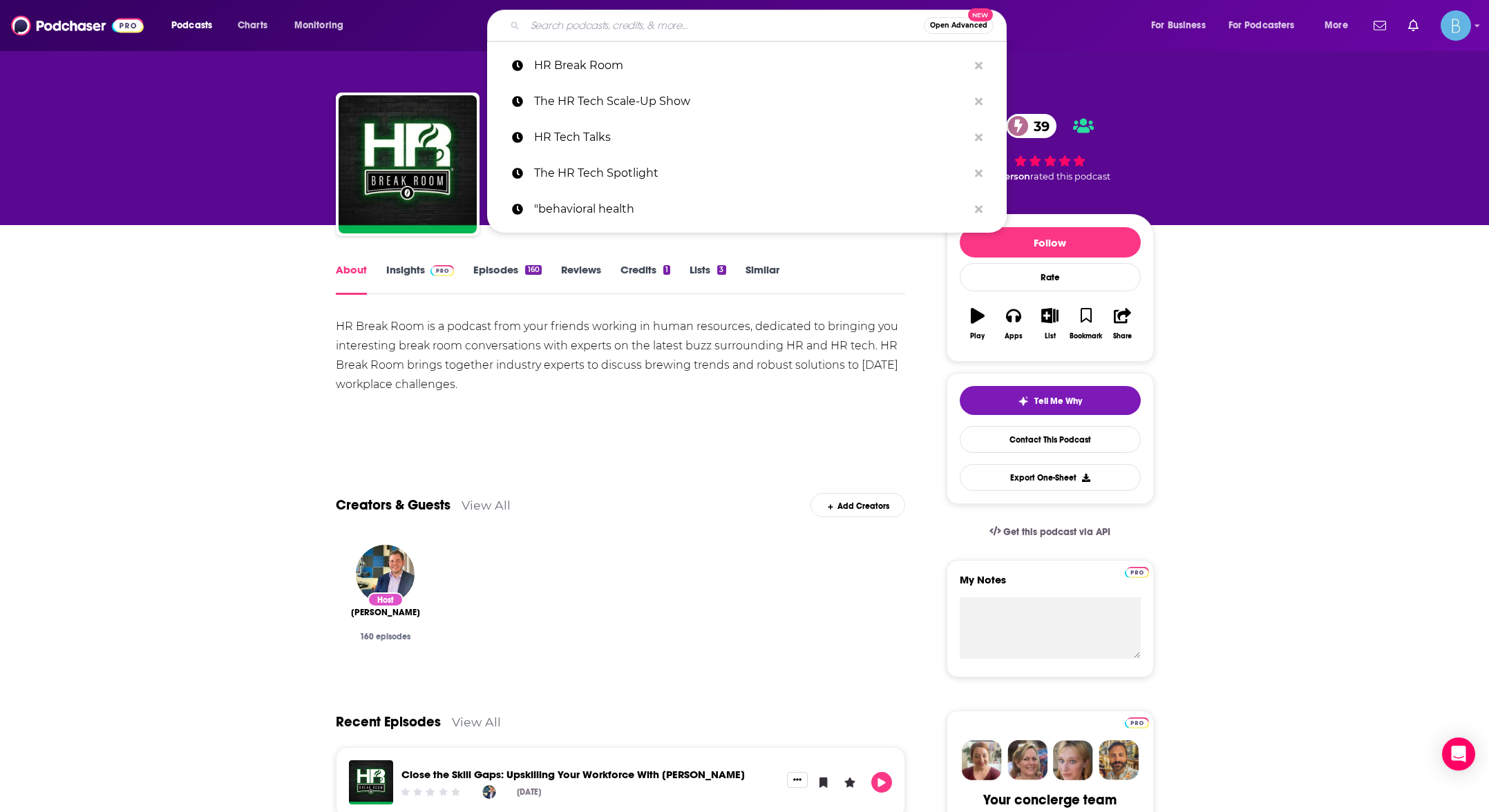
paste input "The [PERSON_NAME]"
type input "The [PERSON_NAME]"
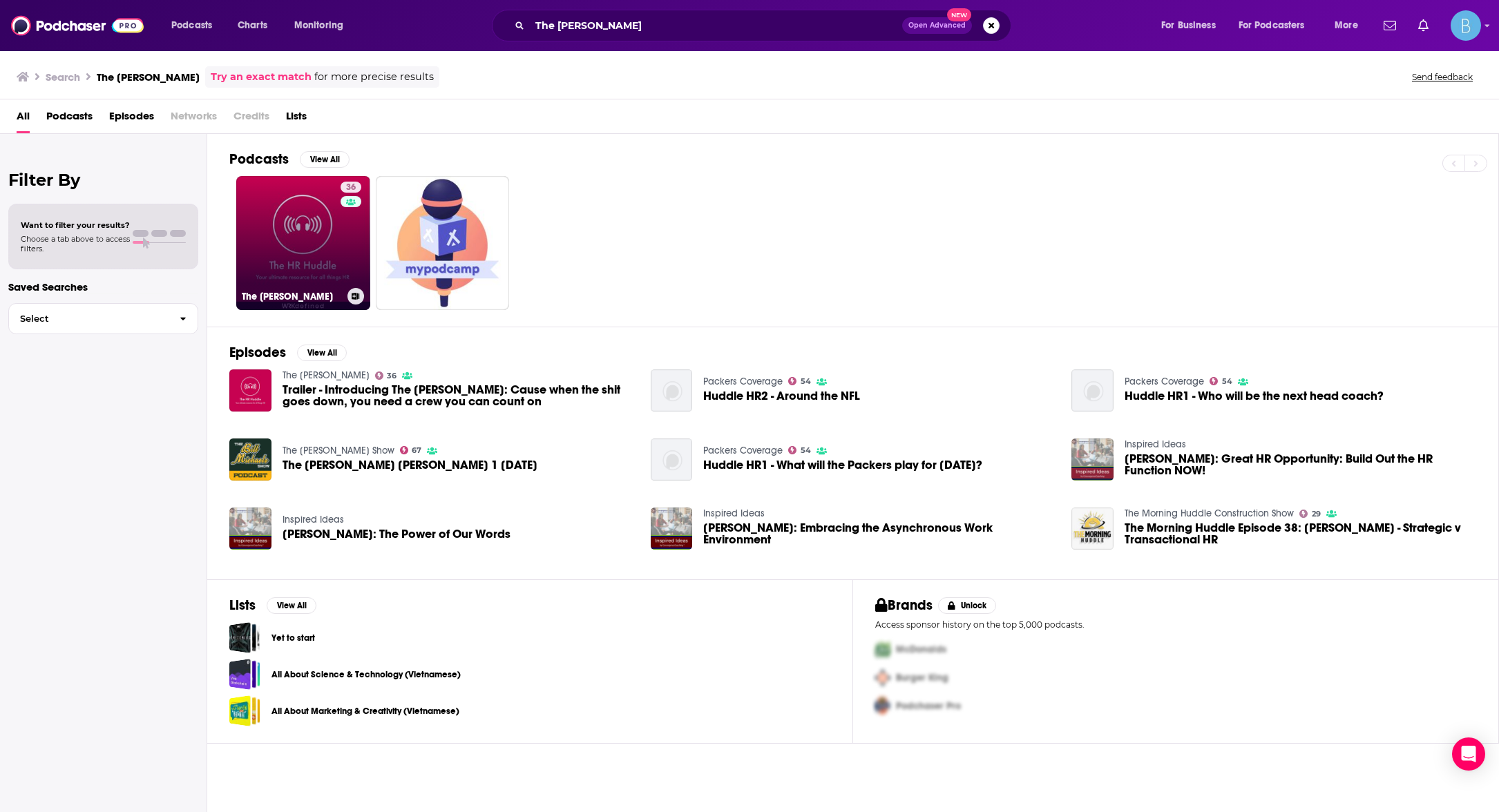
click at [300, 238] on link "36 The [PERSON_NAME]" at bounding box center [303, 243] width 134 height 134
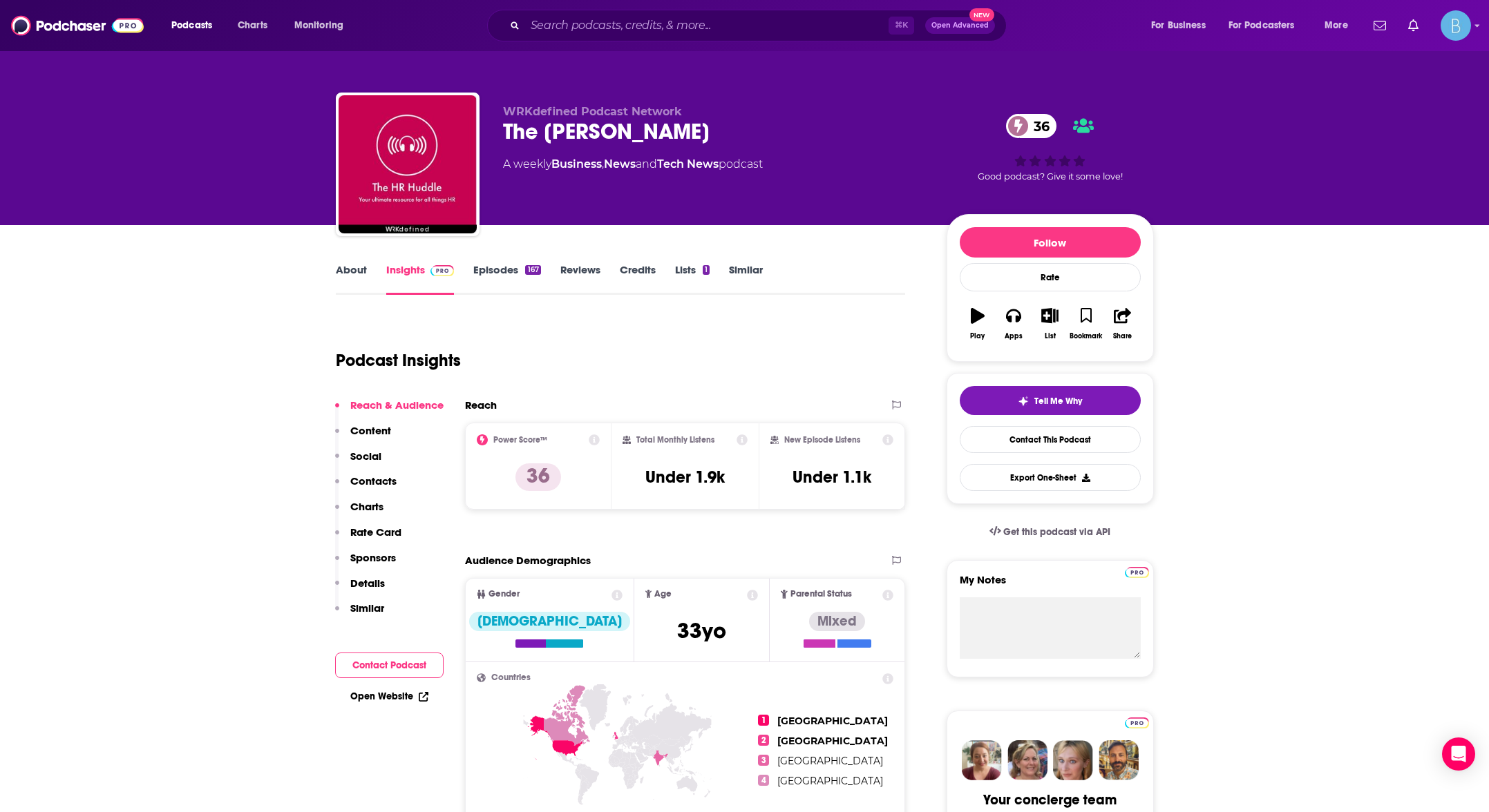
click at [394, 659] on button "Contact Podcast" at bounding box center [390, 665] width 108 height 25
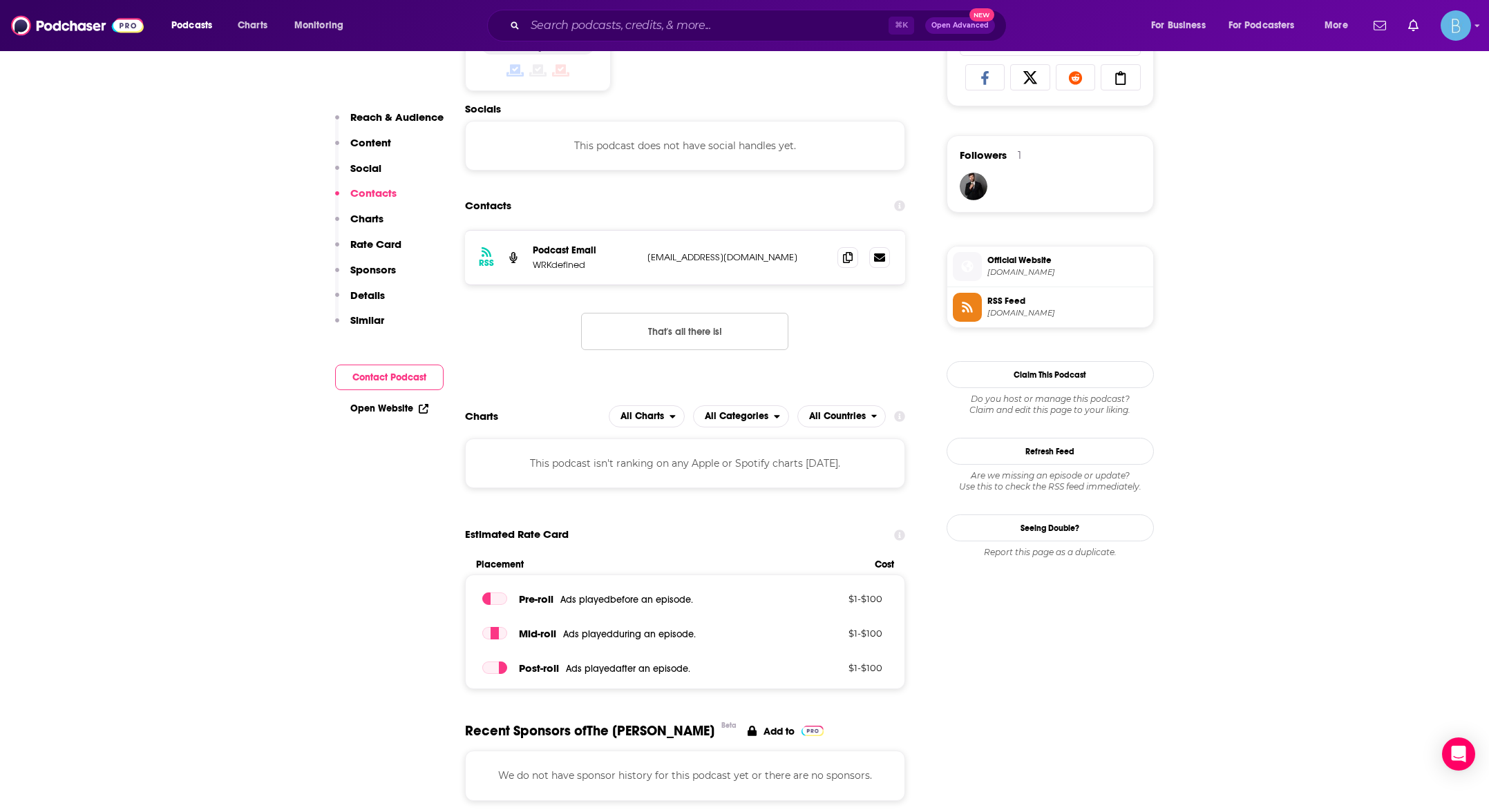
scroll to position [926, 0]
click at [845, 259] on icon at bounding box center [847, 256] width 10 height 11
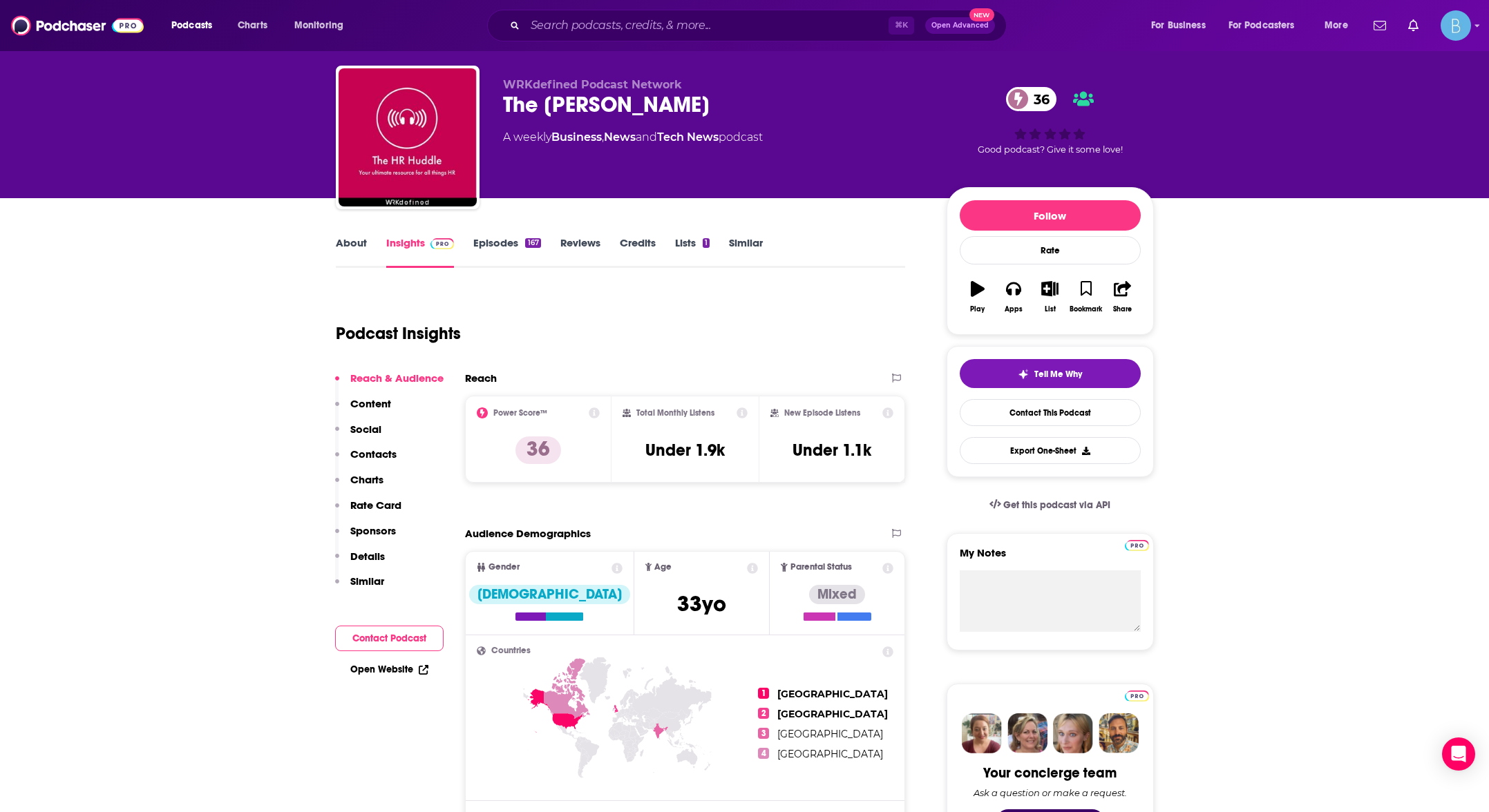
scroll to position [0, 0]
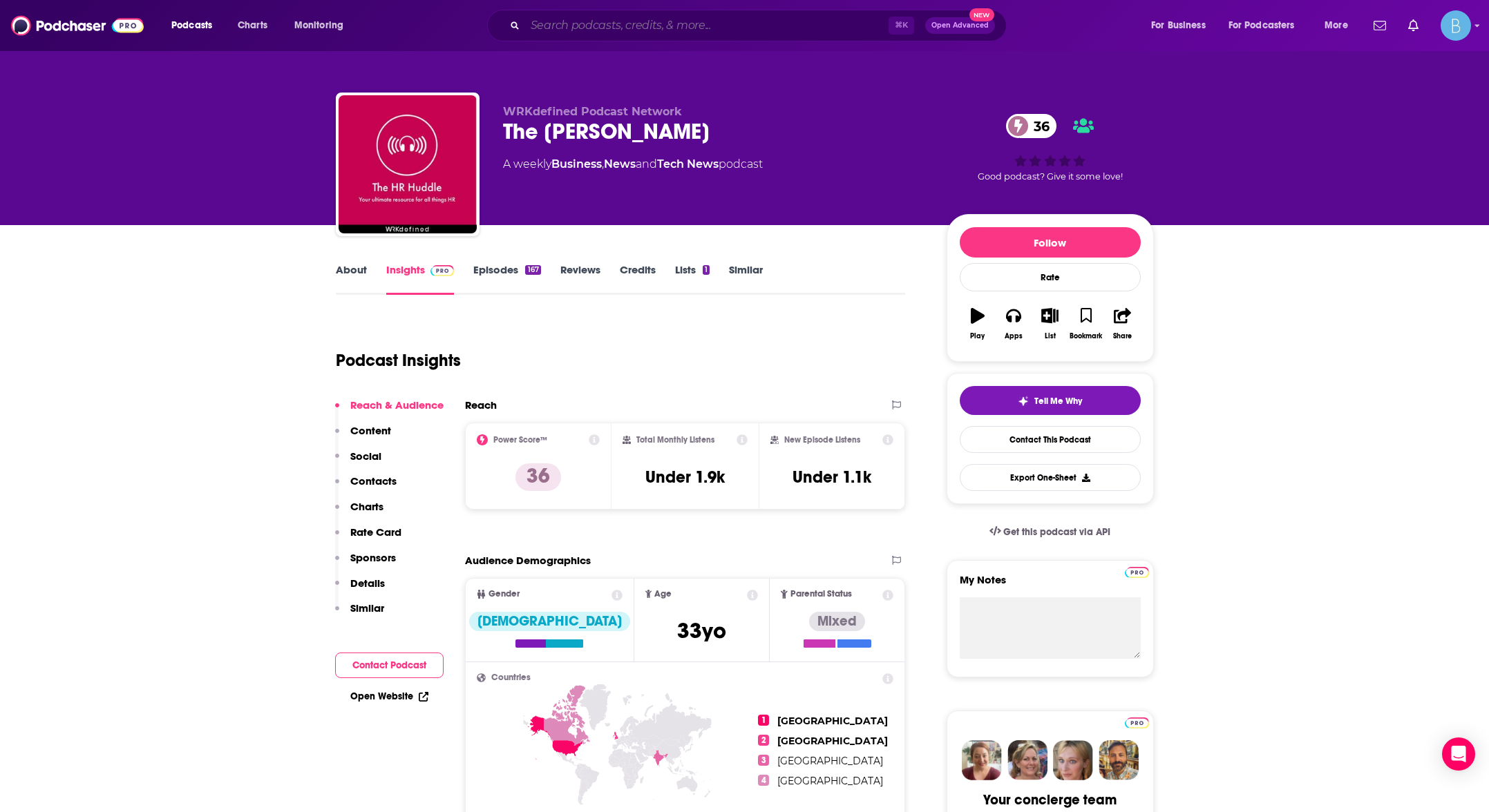
click at [576, 25] on input "Search podcasts, credits, & more..." at bounding box center [707, 25] width 363 height 22
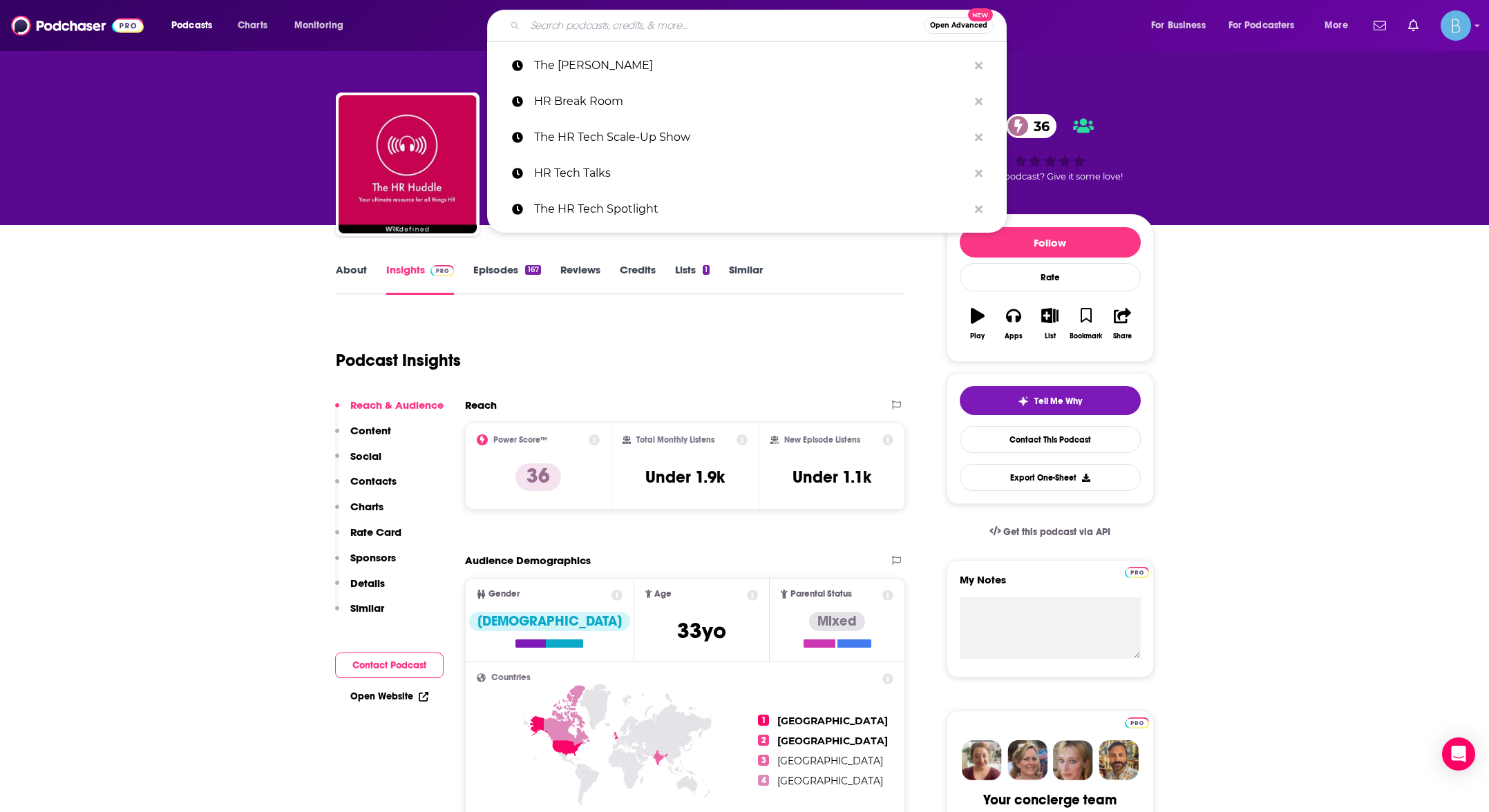
paste input "TalentCulture #WorkTrends"
type input "TalentCulture #WorkTrends"
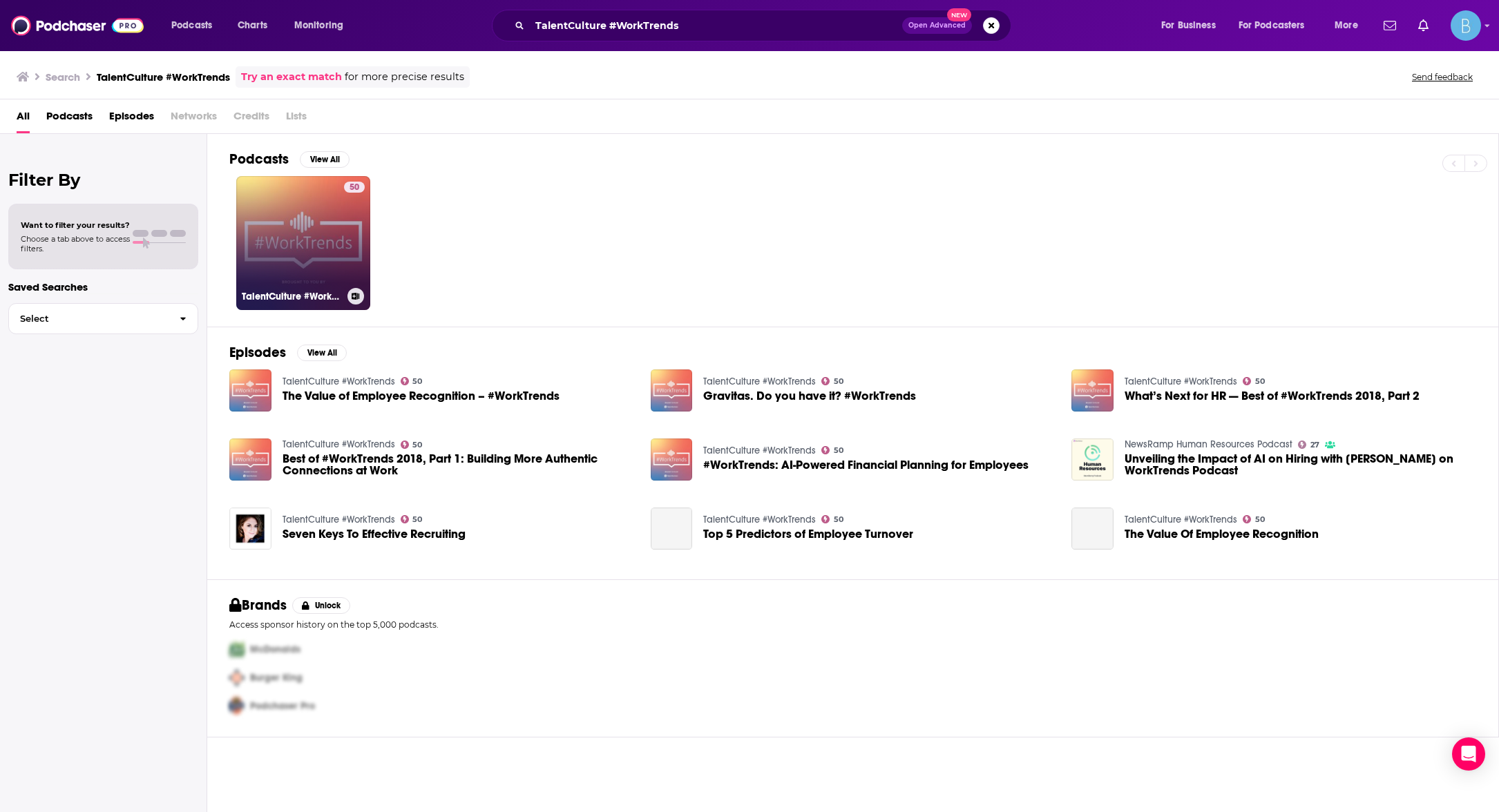
click at [308, 234] on link "50 TalentCulture #WorkTrends" at bounding box center [303, 243] width 134 height 134
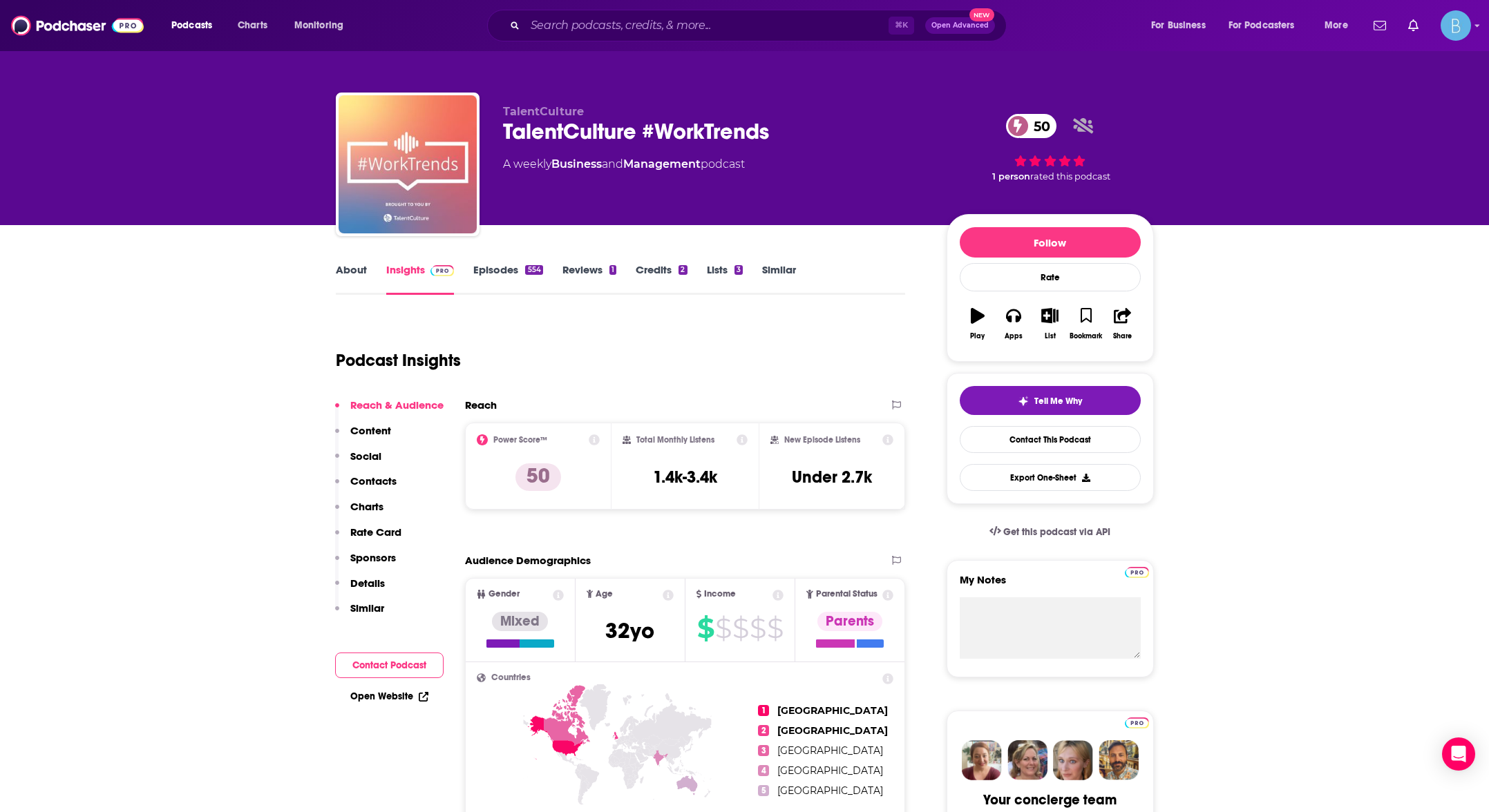
click at [398, 663] on button "Contact Podcast" at bounding box center [390, 665] width 108 height 25
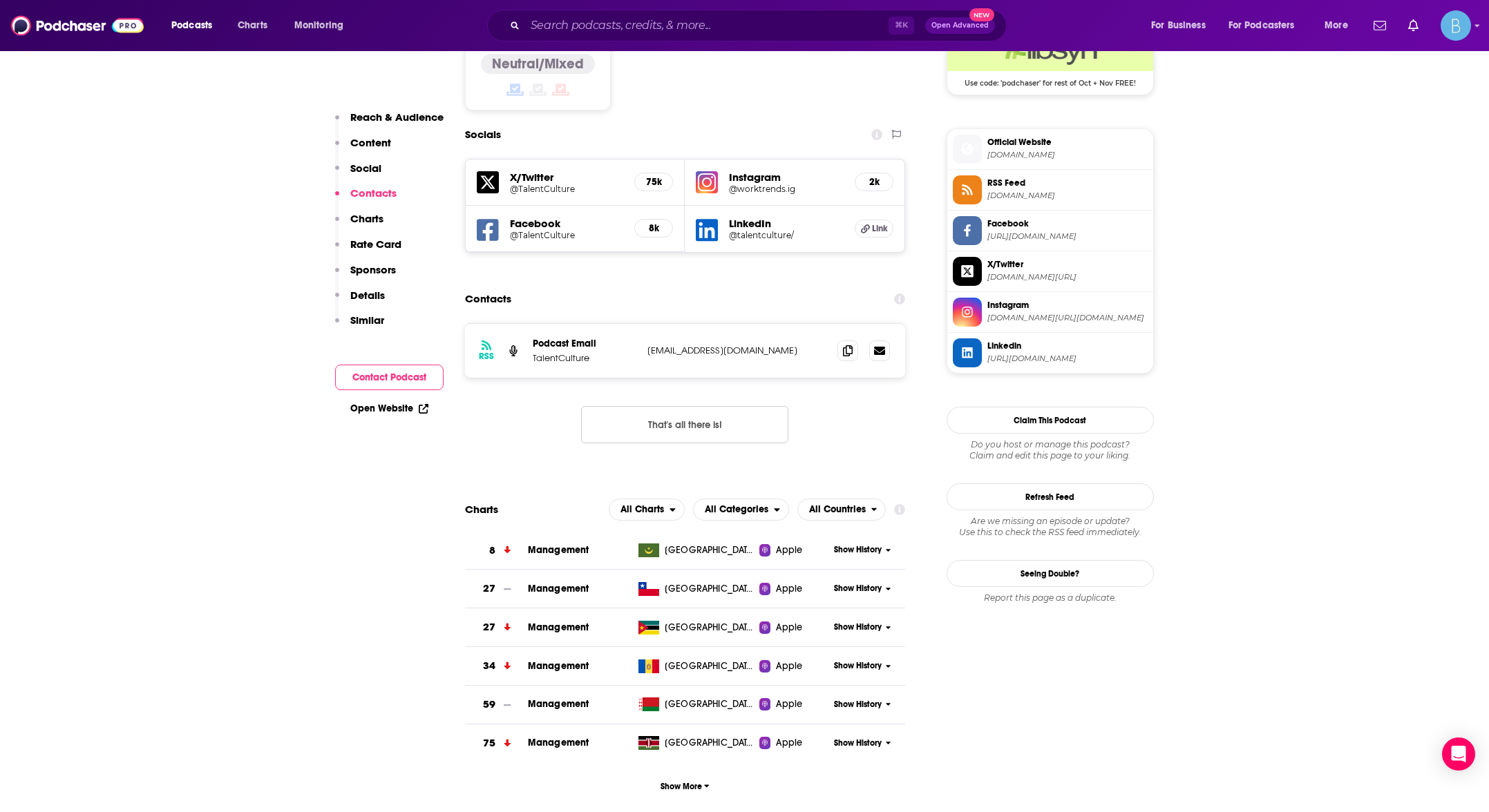
scroll to position [1184, 0]
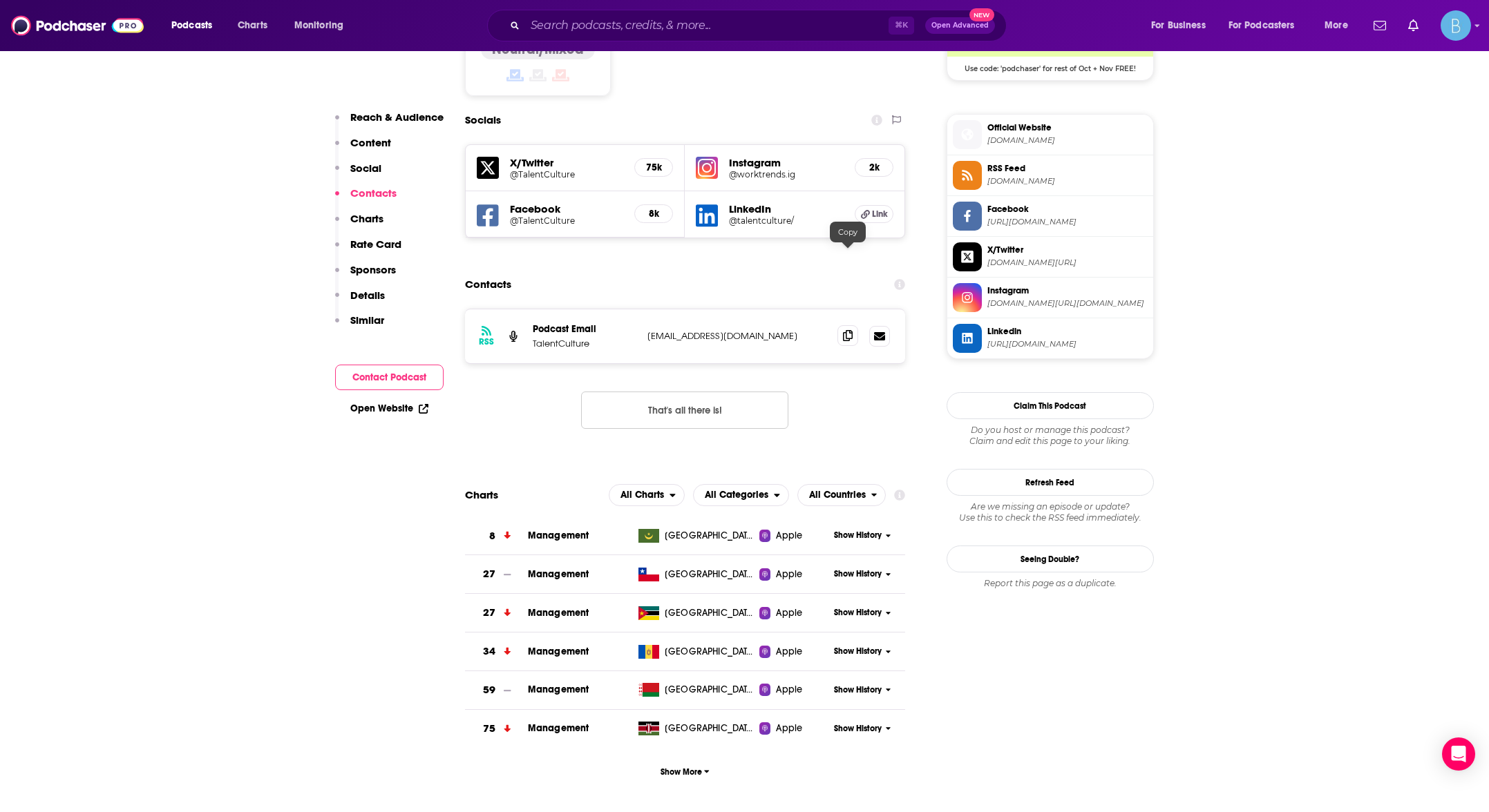
click at [849, 330] on icon at bounding box center [847, 335] width 10 height 11
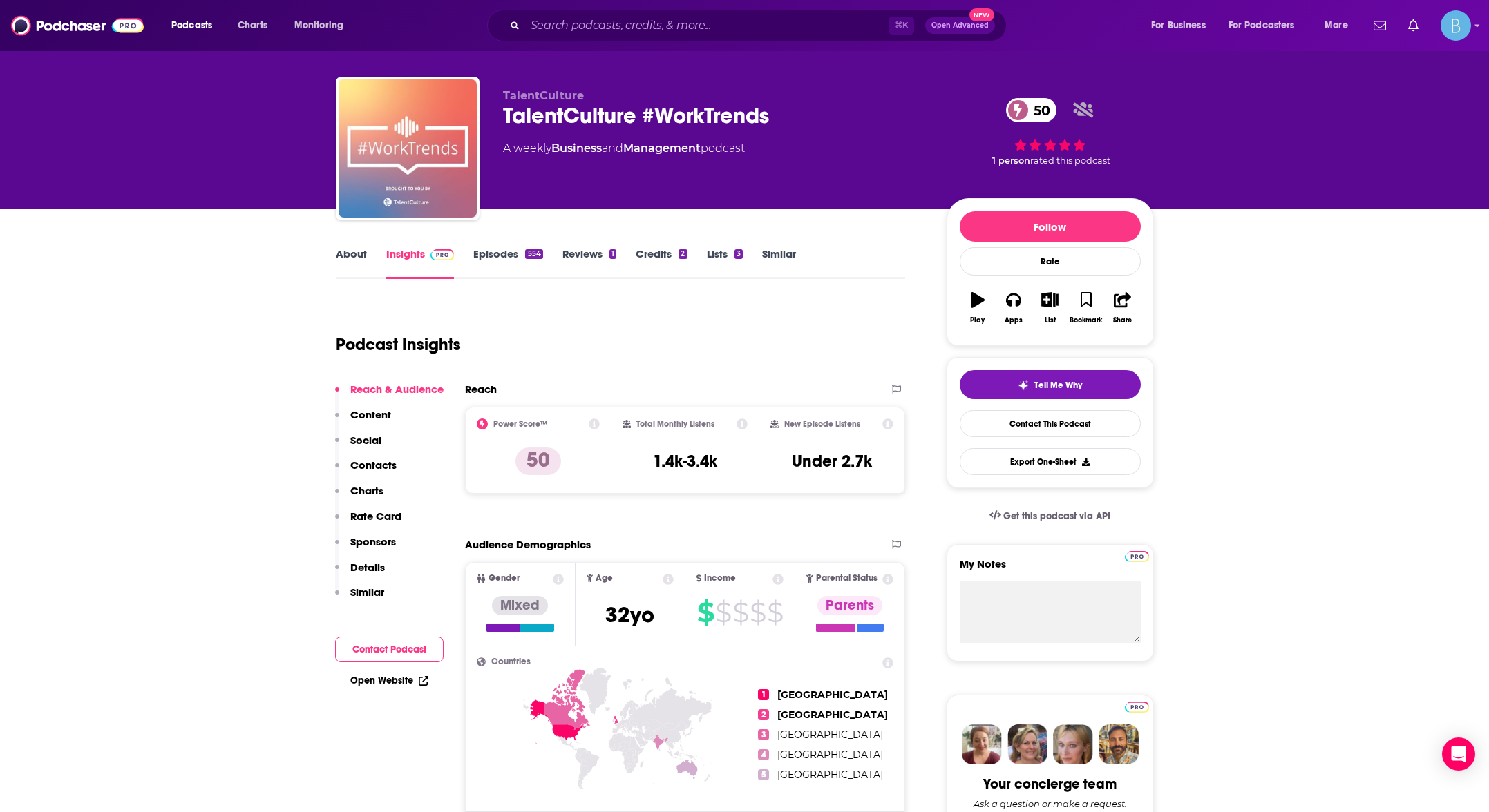
scroll to position [0, 0]
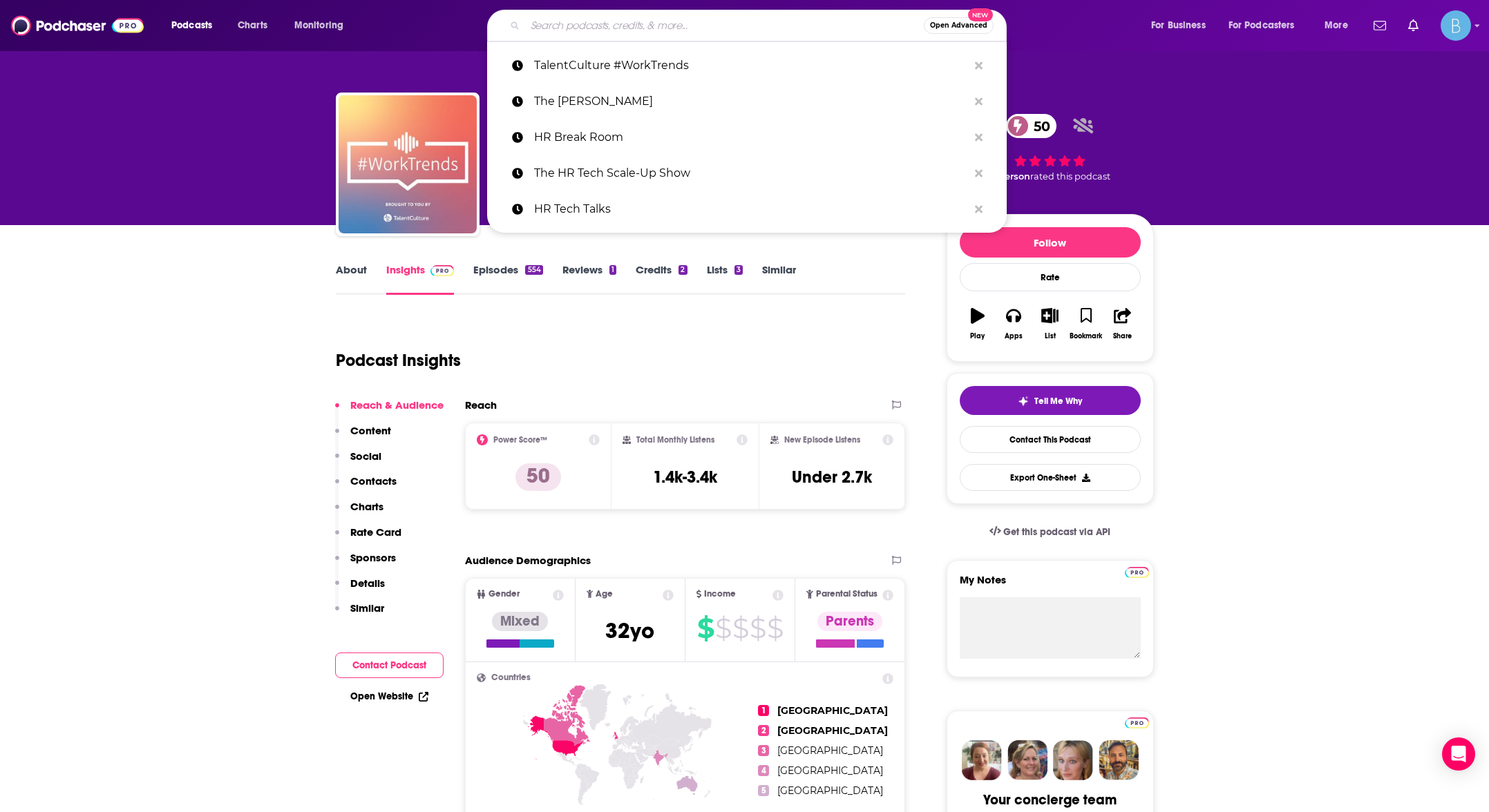
click at [638, 29] on input "Search podcasts, credits, & more..." at bounding box center [724, 25] width 398 height 22
paste input "The PeoplePro Podcast"
type input "The PeoplePro Podcast"
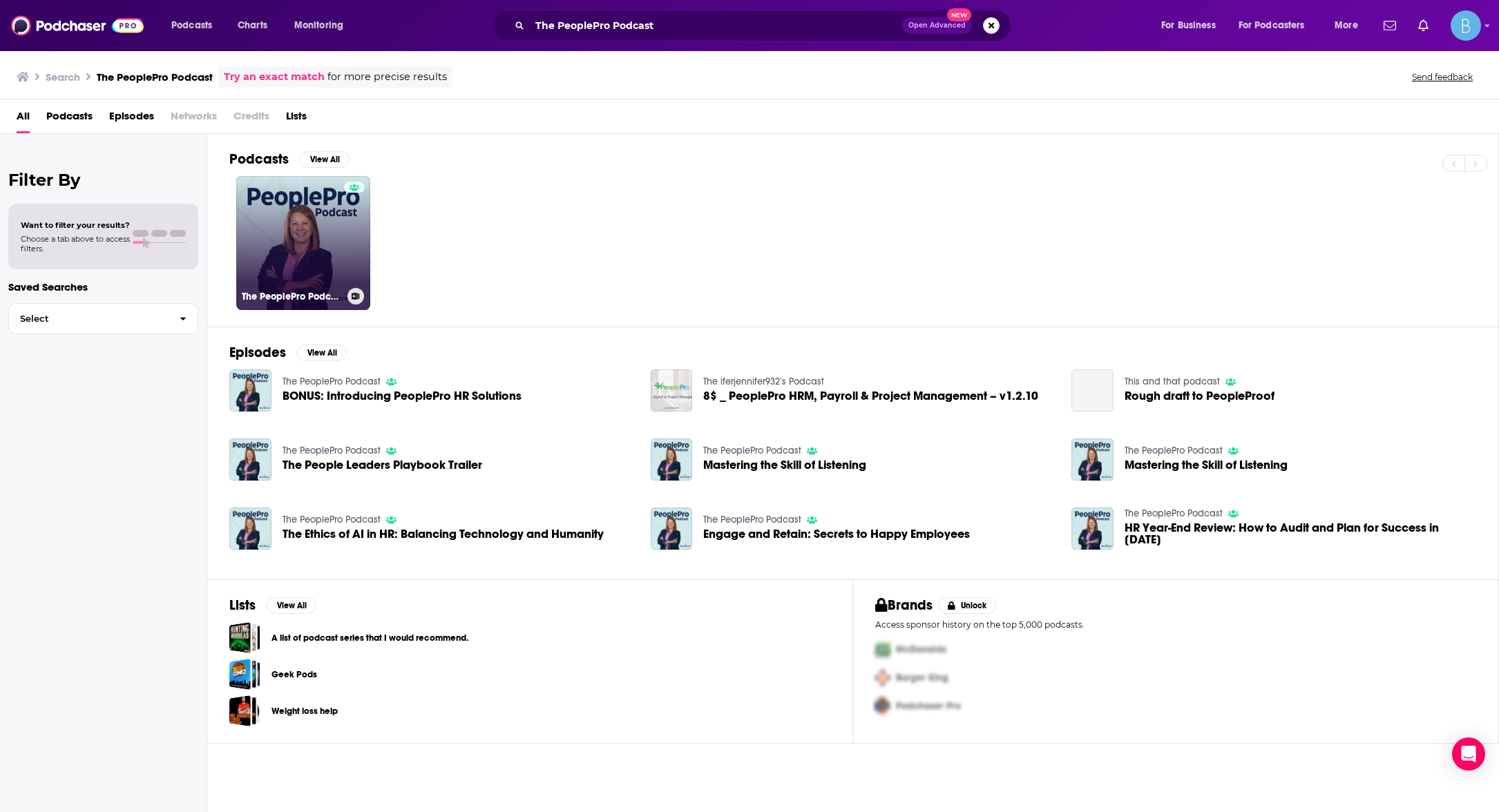
click at [321, 234] on link "The PeoplePro Podcast" at bounding box center [303, 243] width 134 height 134
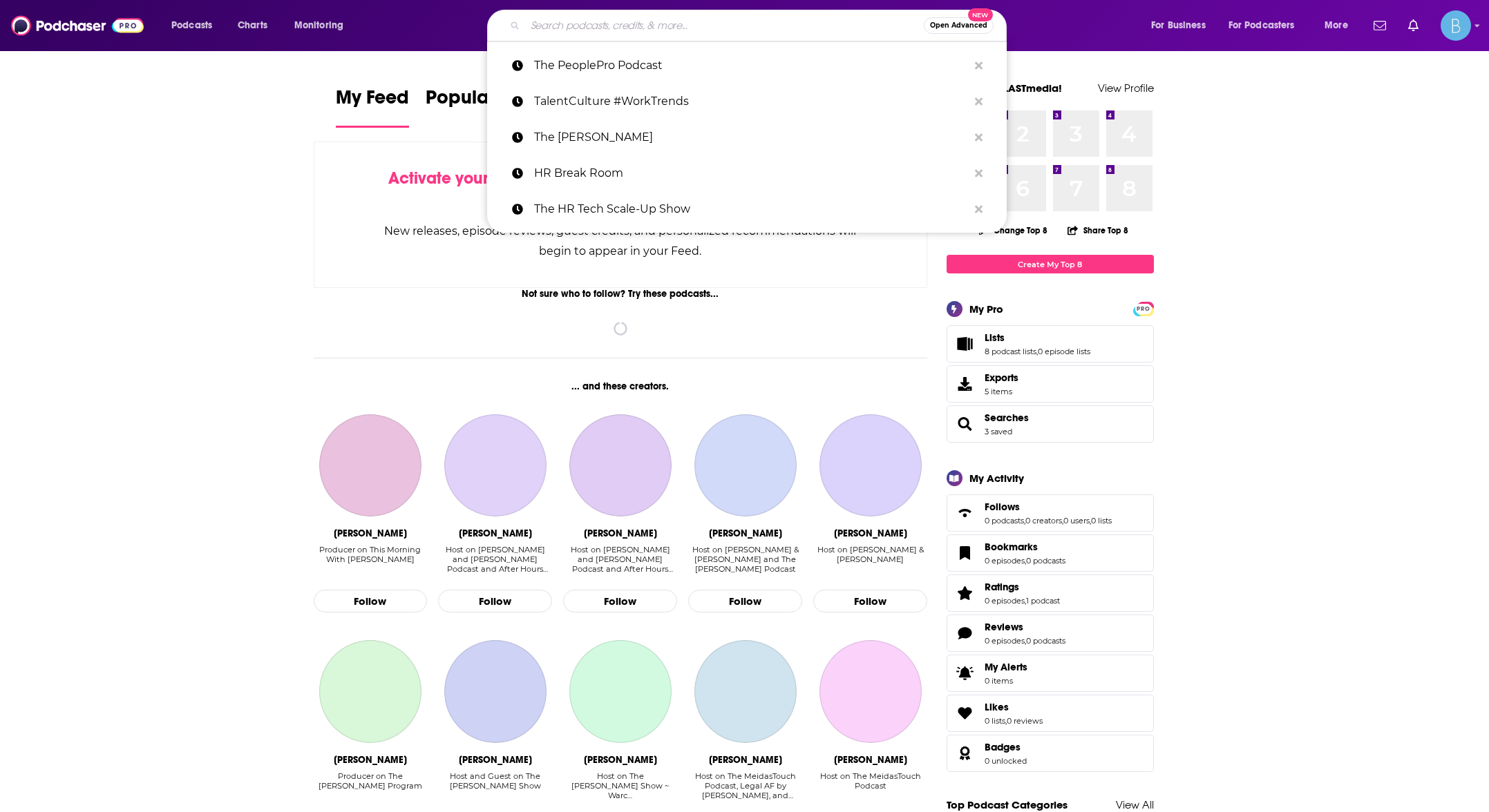
click at [582, 29] on input "Search podcasts, credits, & more..." at bounding box center [724, 25] width 398 height 22
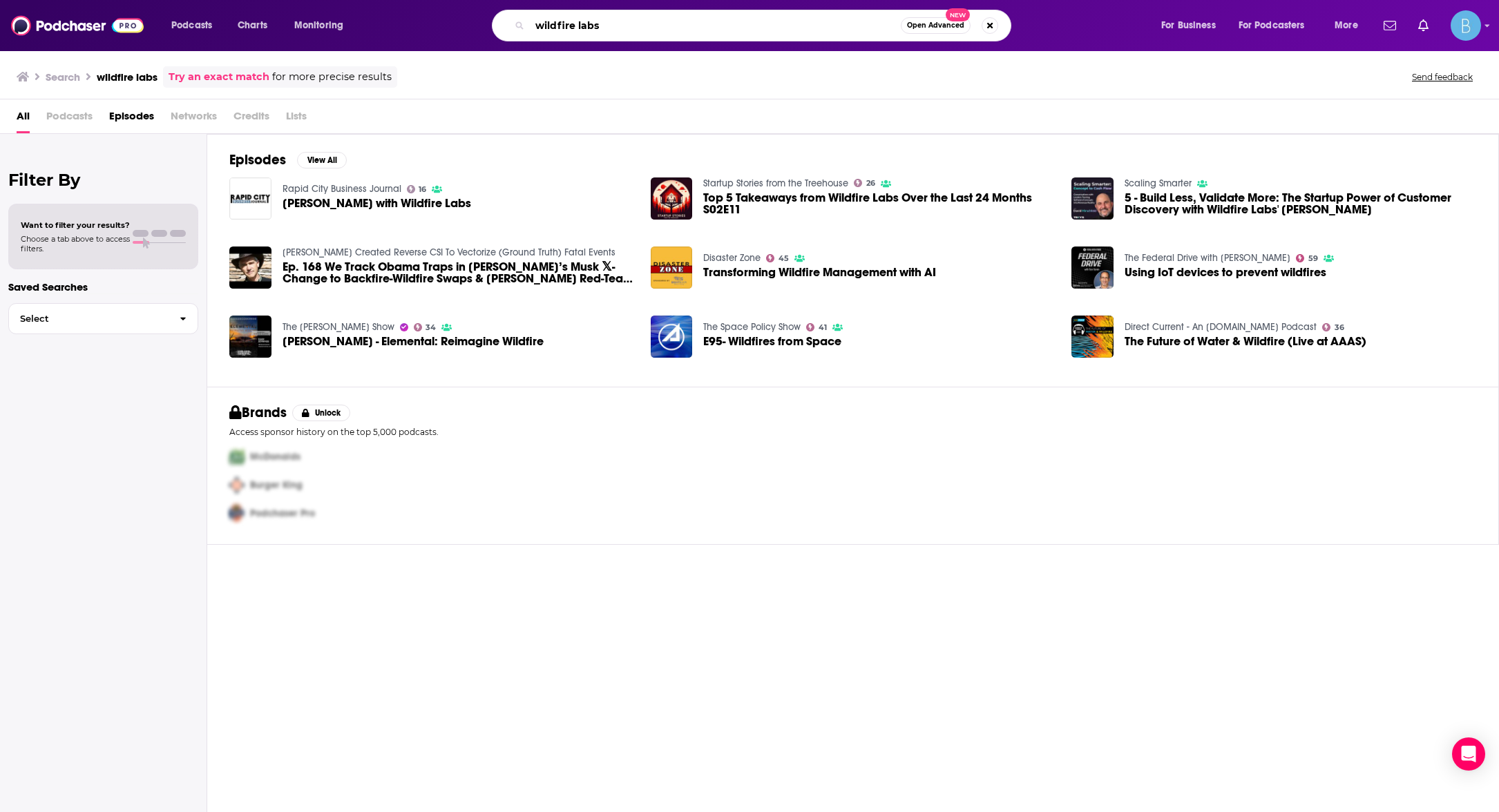
click at [669, 24] on input "wildfire labs" at bounding box center [715, 25] width 371 height 22
paste input "Startup Stories from the Treehouse"
type input "Startup Stories from the Treehouse"
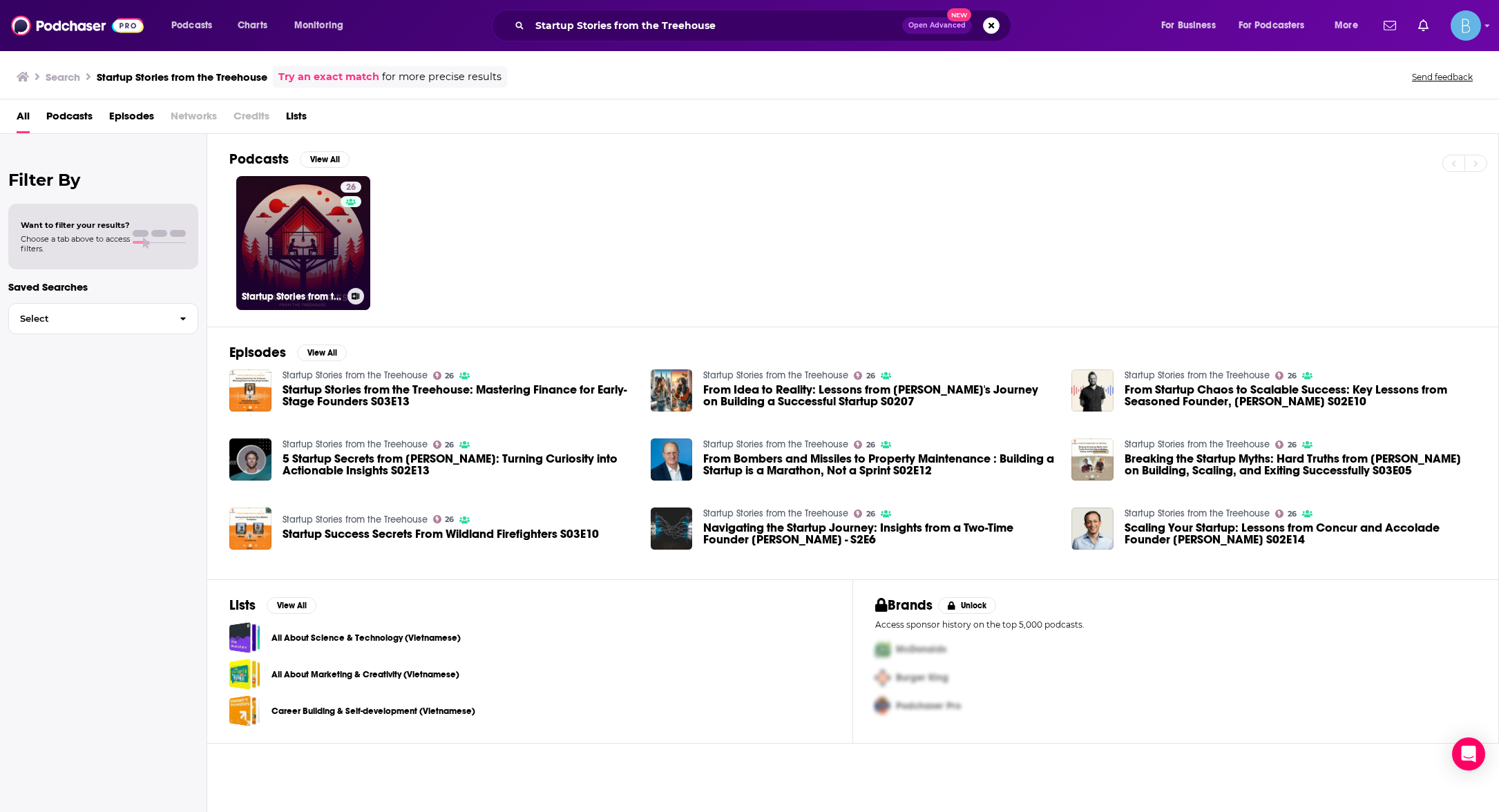
click at [282, 248] on link "26 Startup Stories from the Treehouse" at bounding box center [303, 243] width 134 height 134
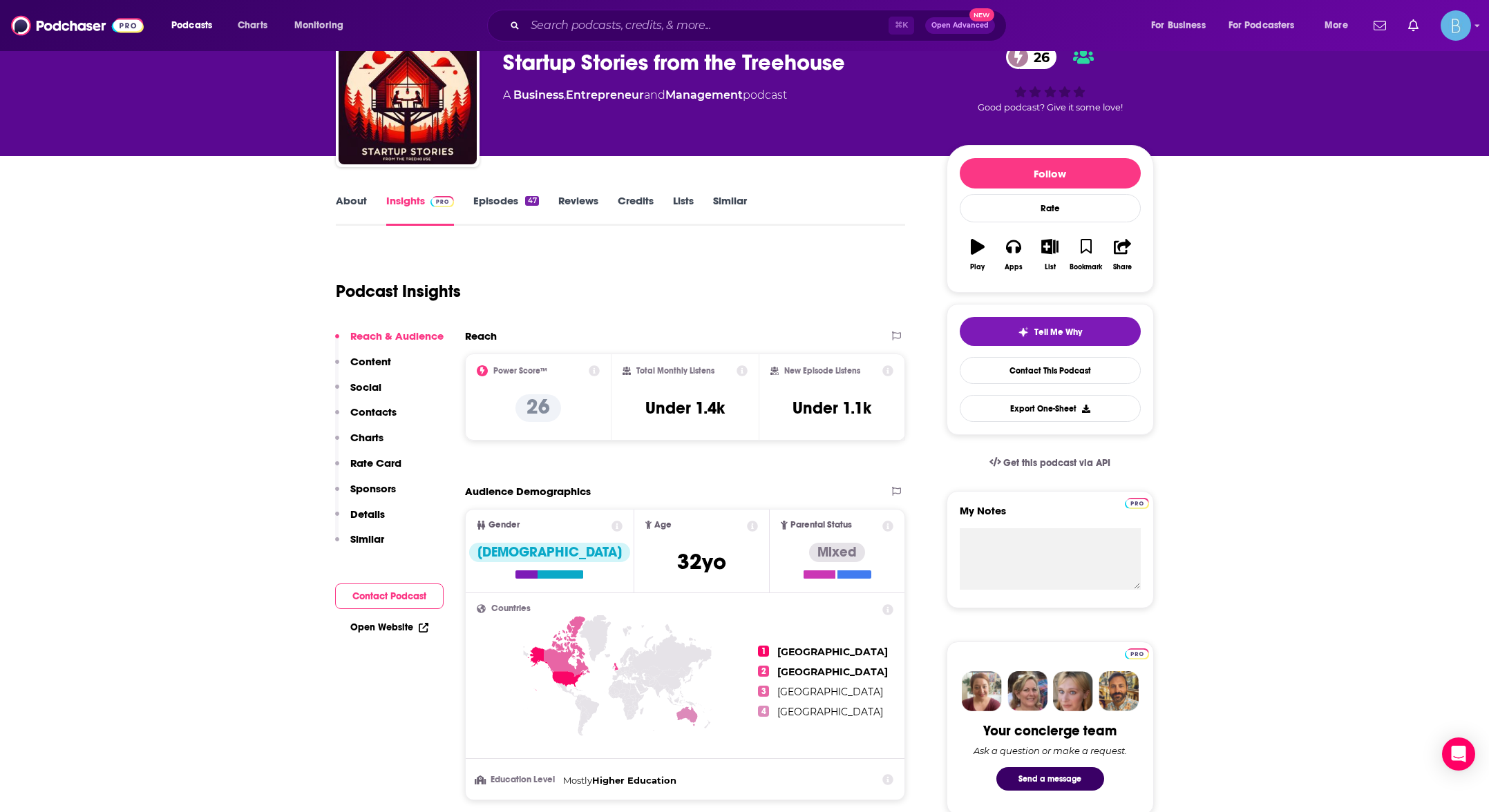
scroll to position [141, 0]
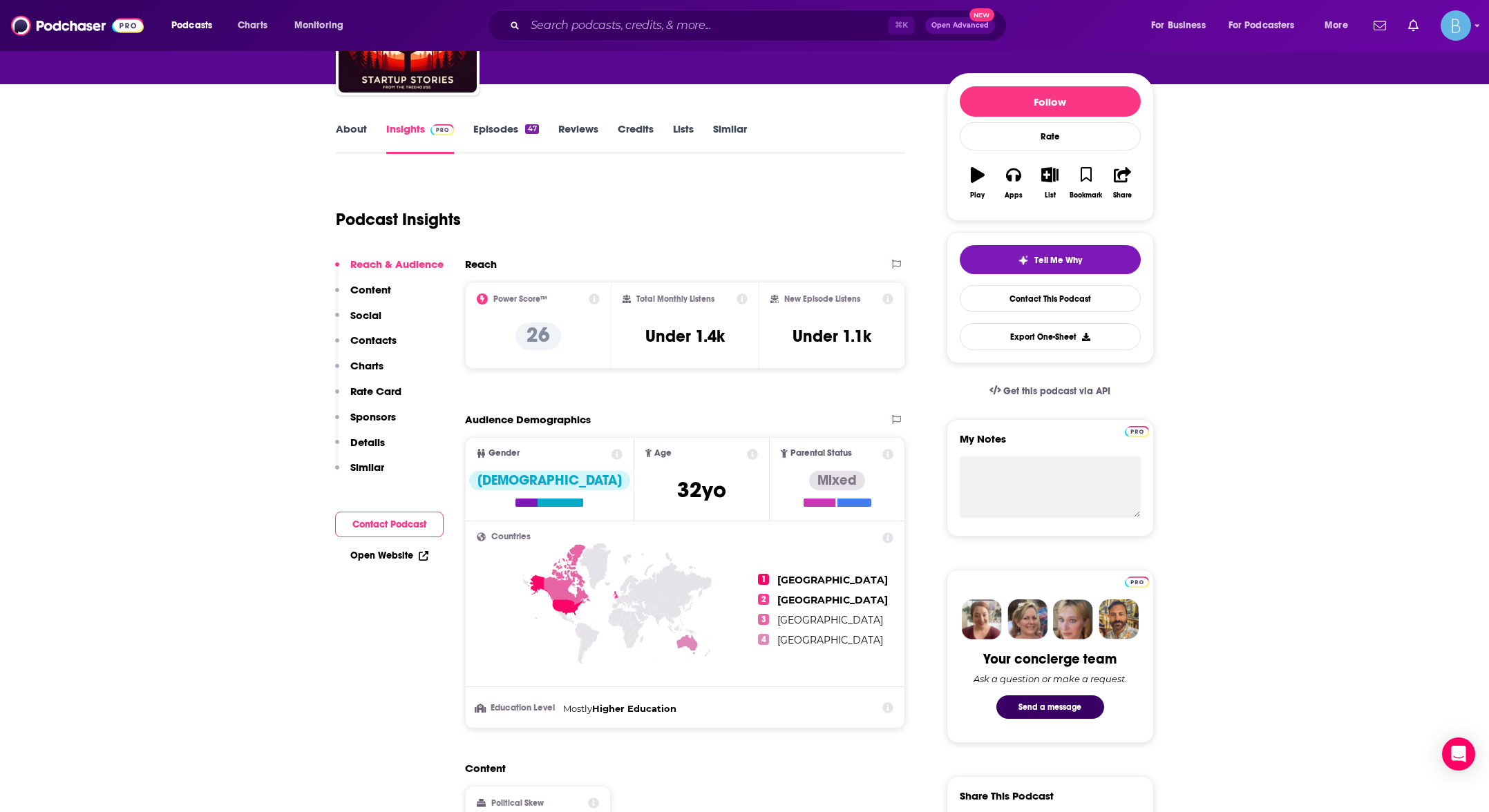
click at [377, 528] on button "Contact Podcast" at bounding box center [390, 524] width 108 height 25
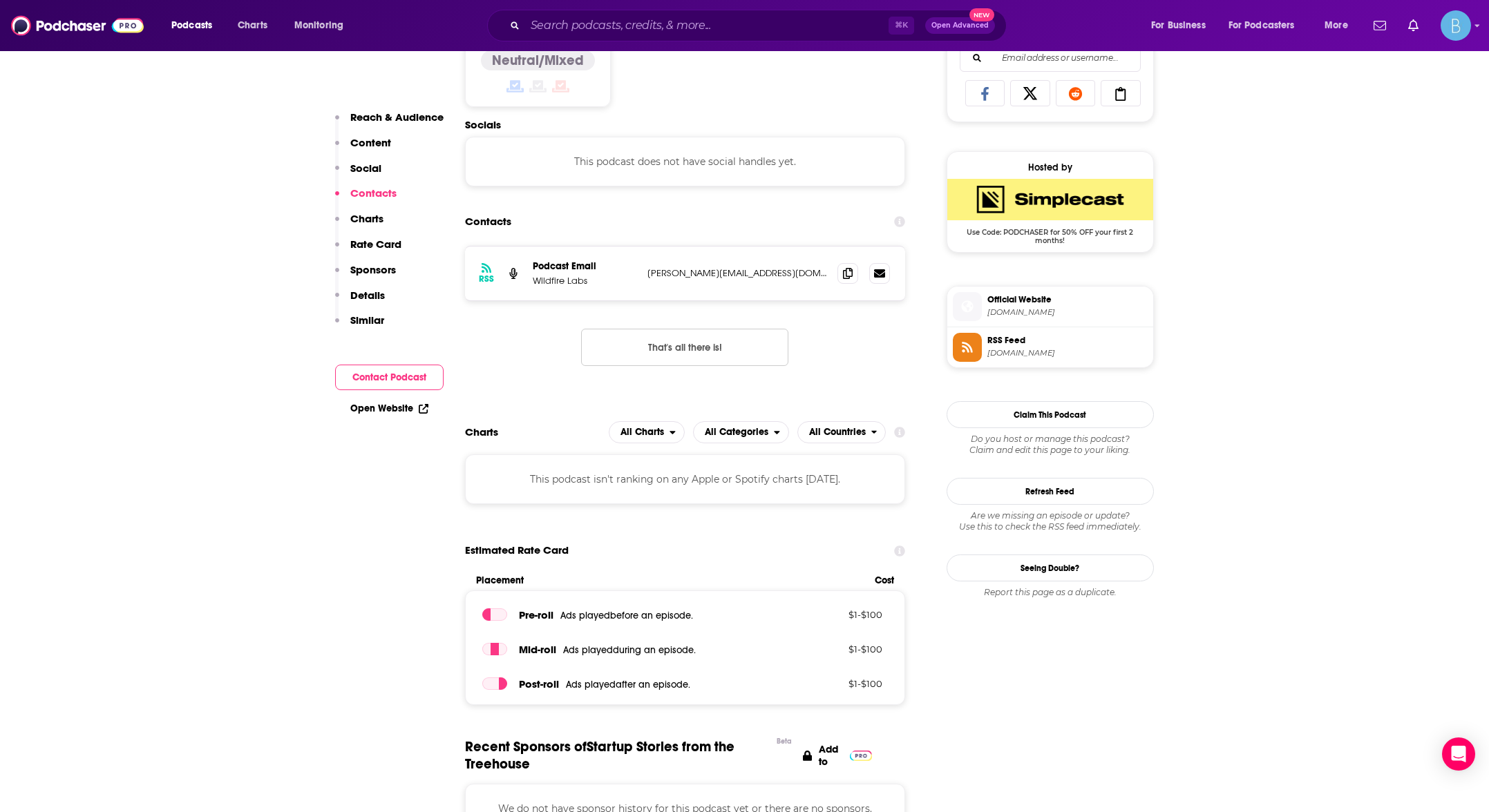
scroll to position [926, 0]
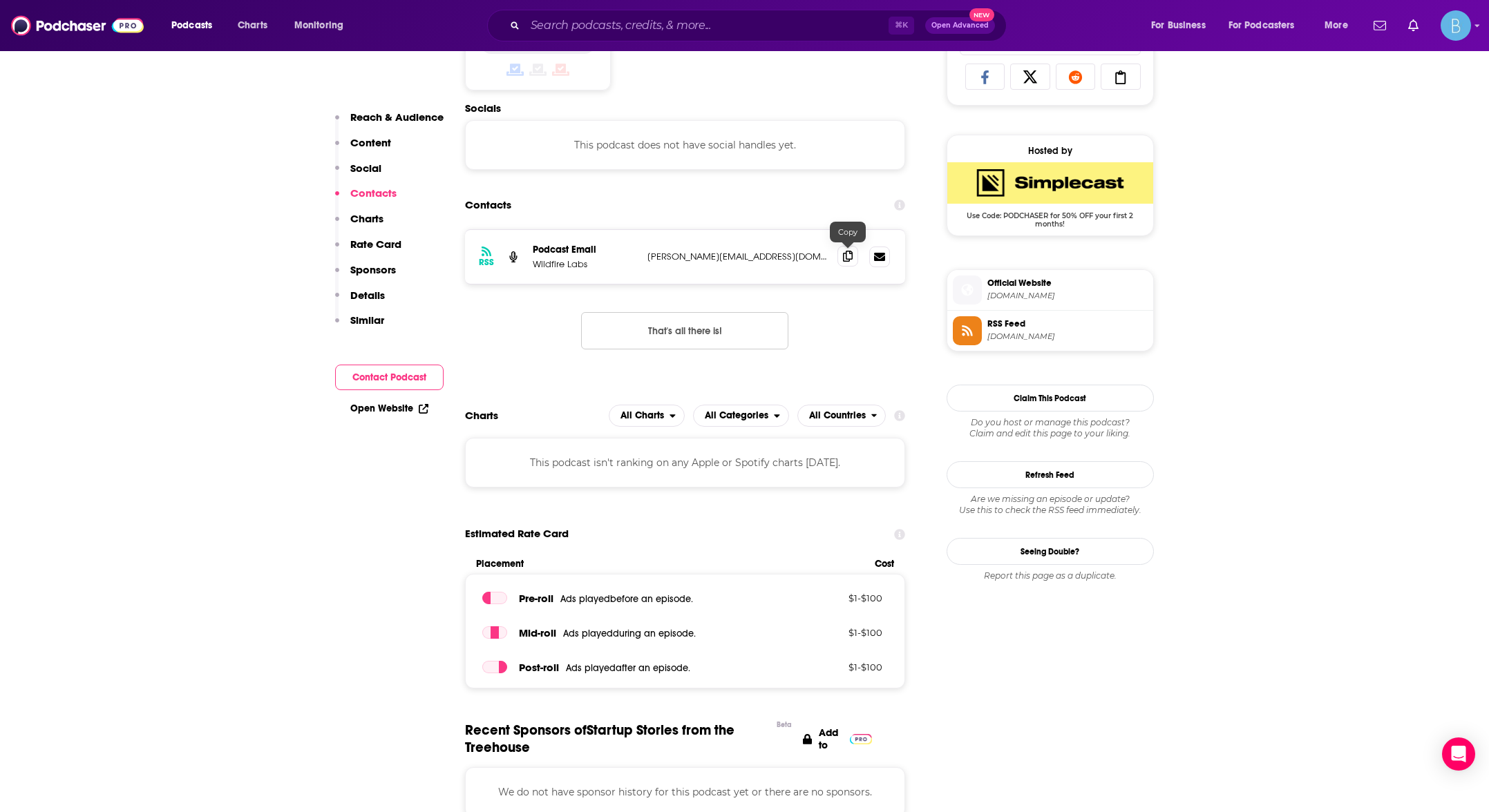
click at [850, 253] on icon at bounding box center [847, 256] width 10 height 11
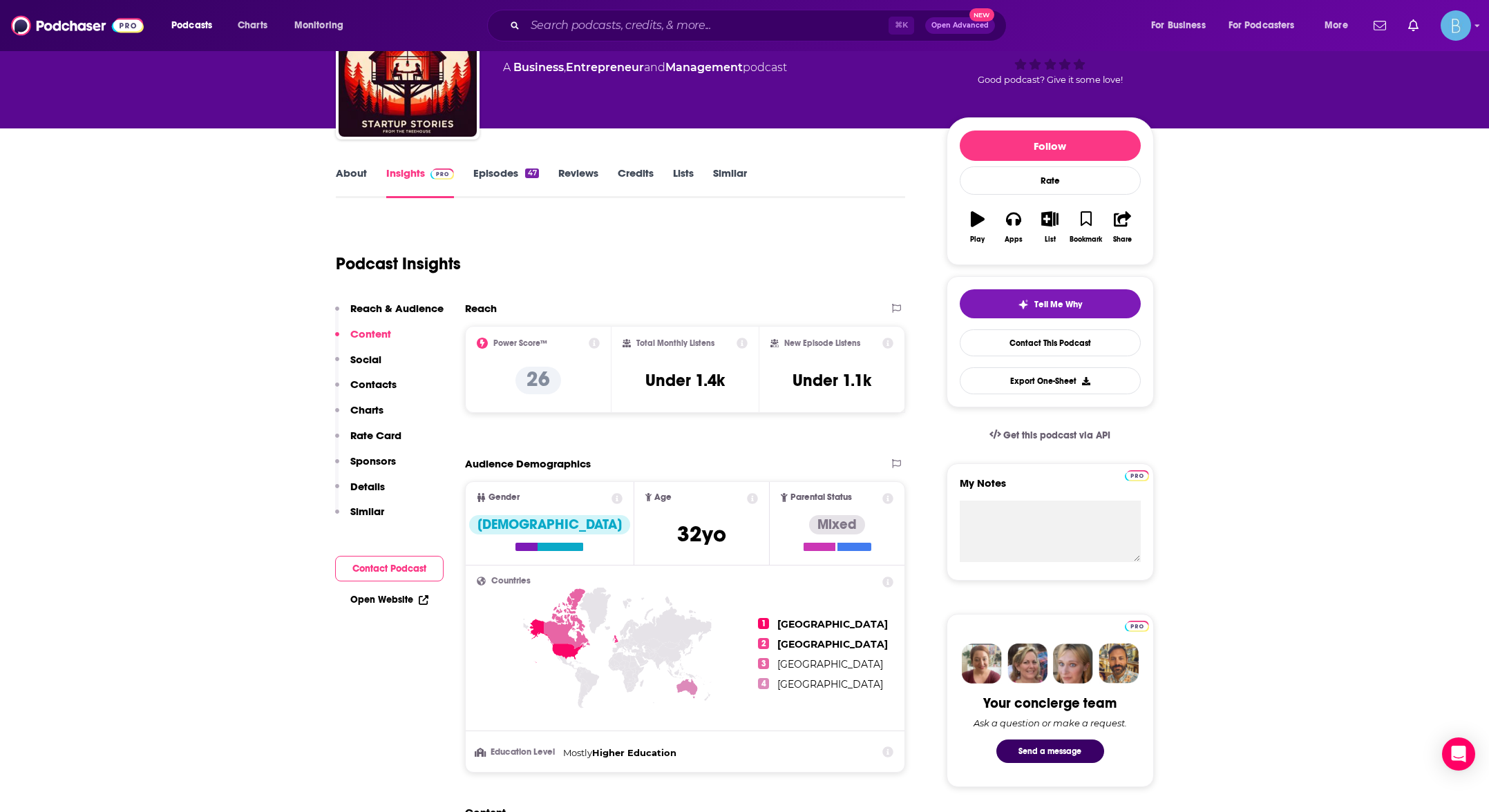
scroll to position [0, 0]
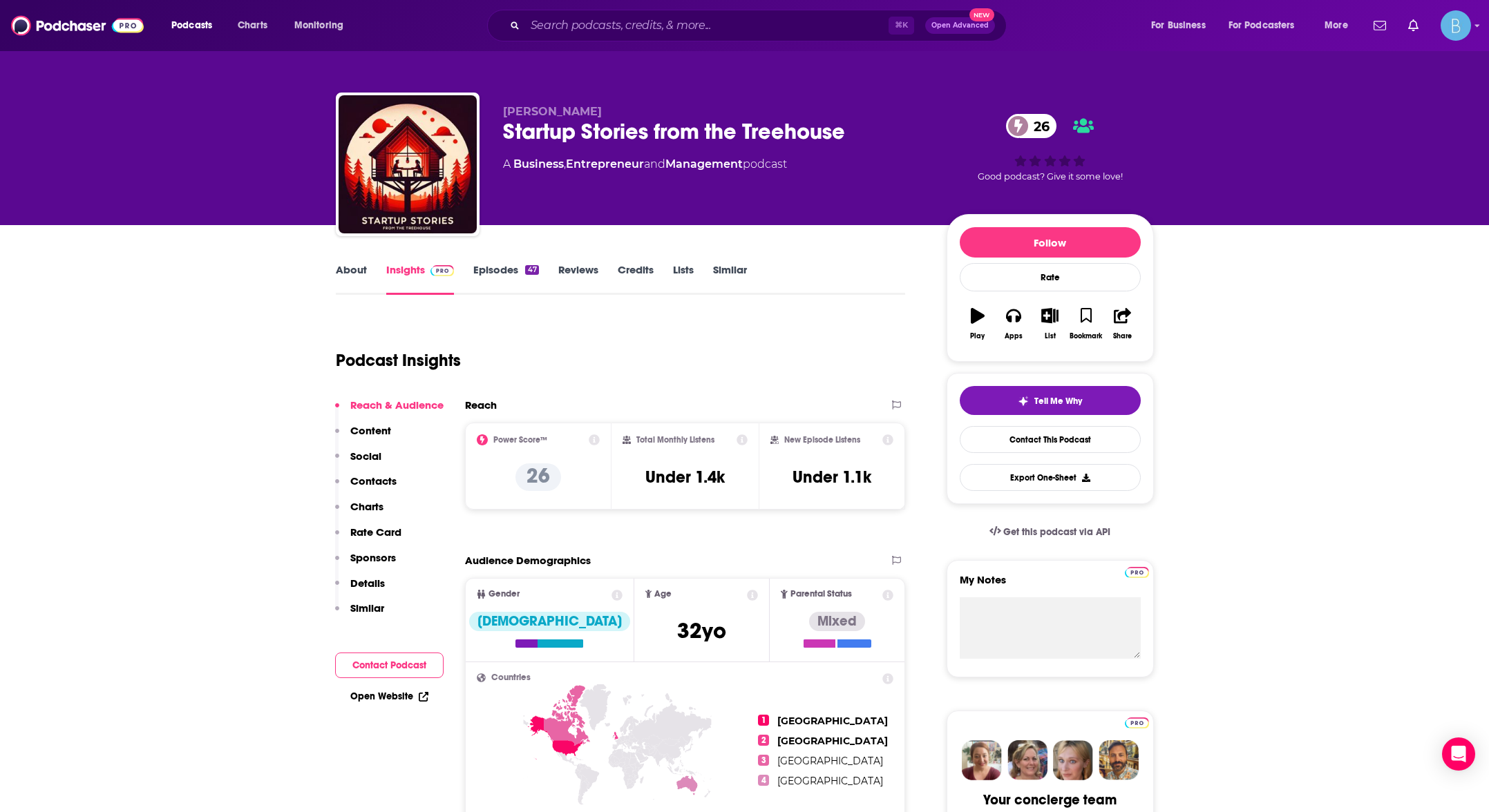
click at [337, 272] on link "About" at bounding box center [351, 279] width 31 height 32
